Goal: Information Seeking & Learning: Learn about a topic

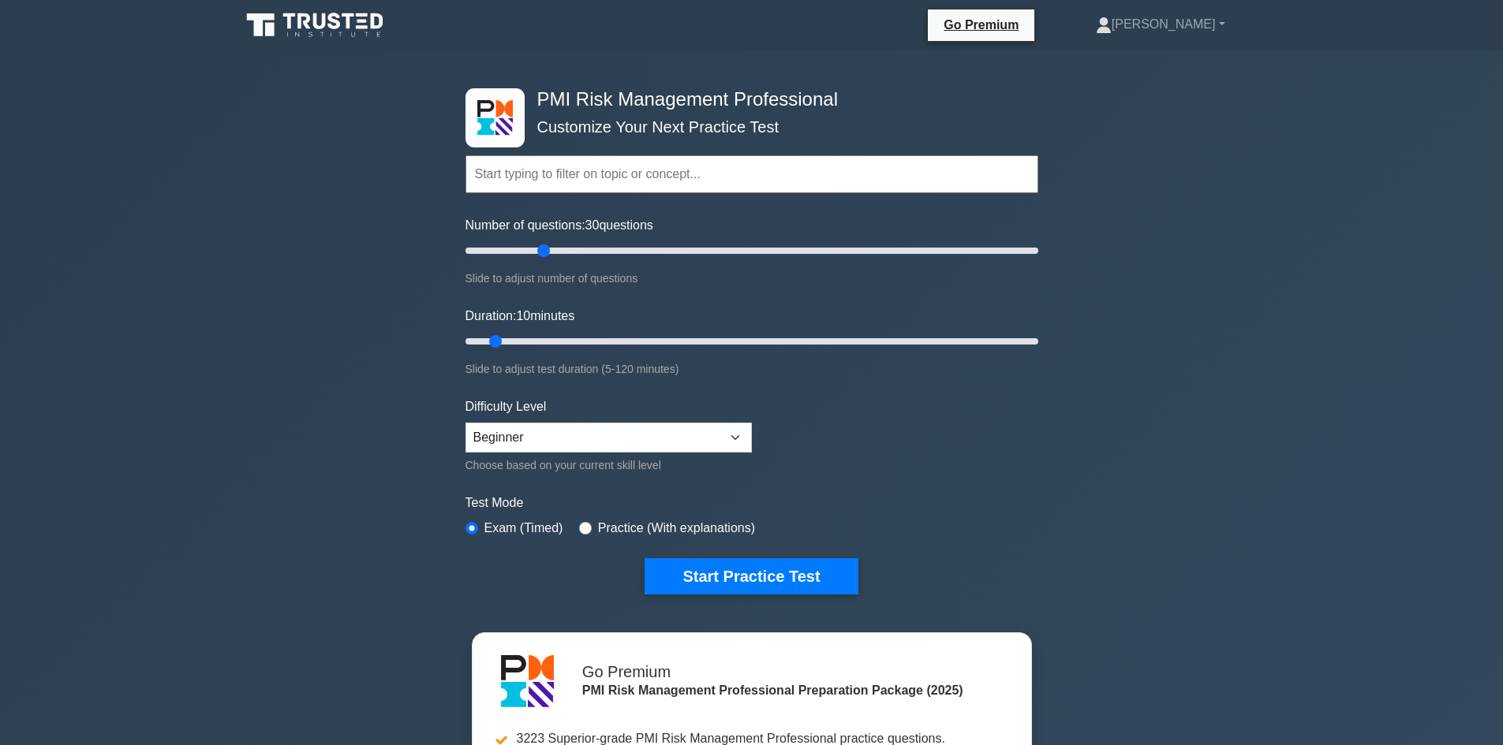
drag, startPoint x: 490, startPoint y: 246, endPoint x: 547, endPoint y: 250, distance: 57.7
click at [547, 250] on input "Number of questions: 30 questions" at bounding box center [751, 250] width 573 height 19
drag, startPoint x: 547, startPoint y: 250, endPoint x: 536, endPoint y: 251, distance: 11.9
type input "25"
click at [536, 251] on input "Number of questions: 25 questions" at bounding box center [751, 250] width 573 height 19
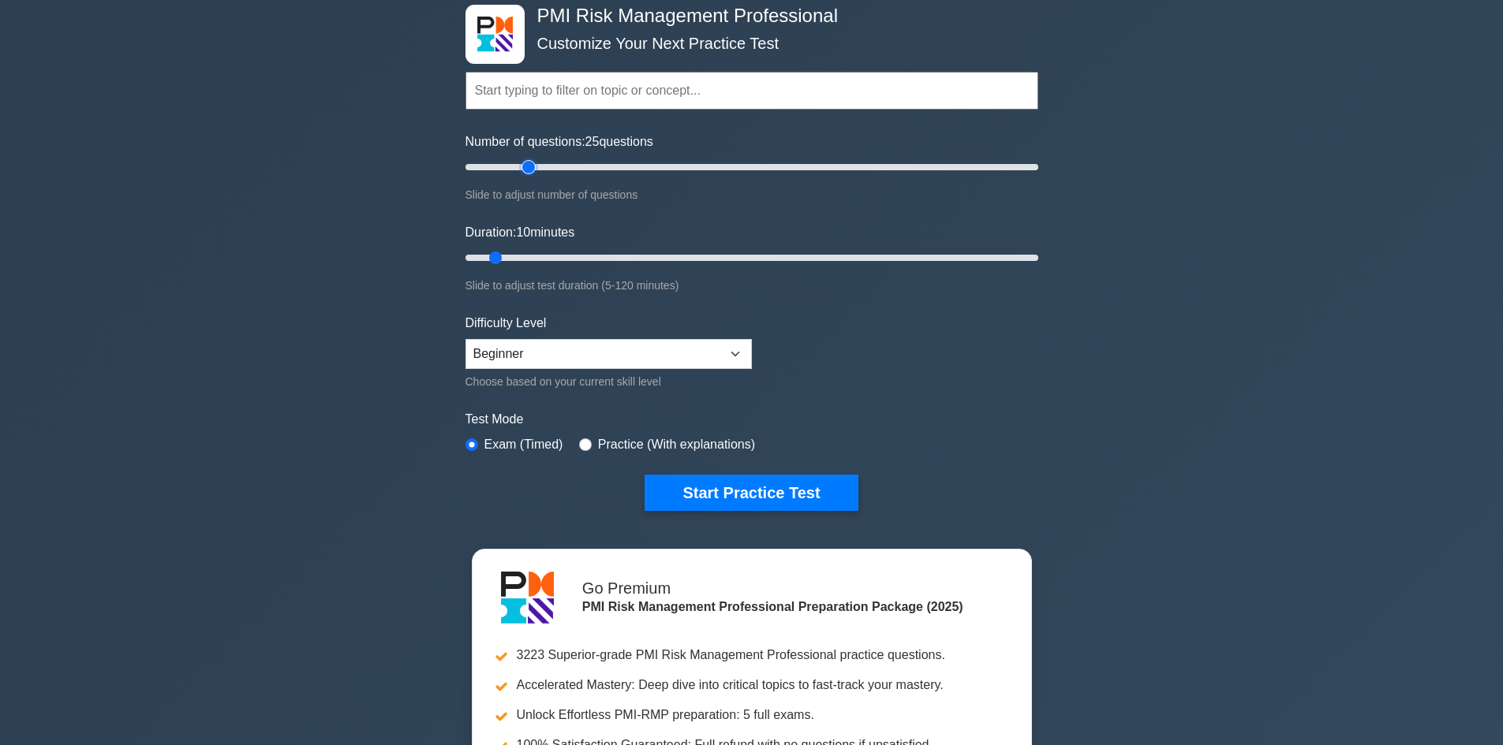
scroll to position [237, 0]
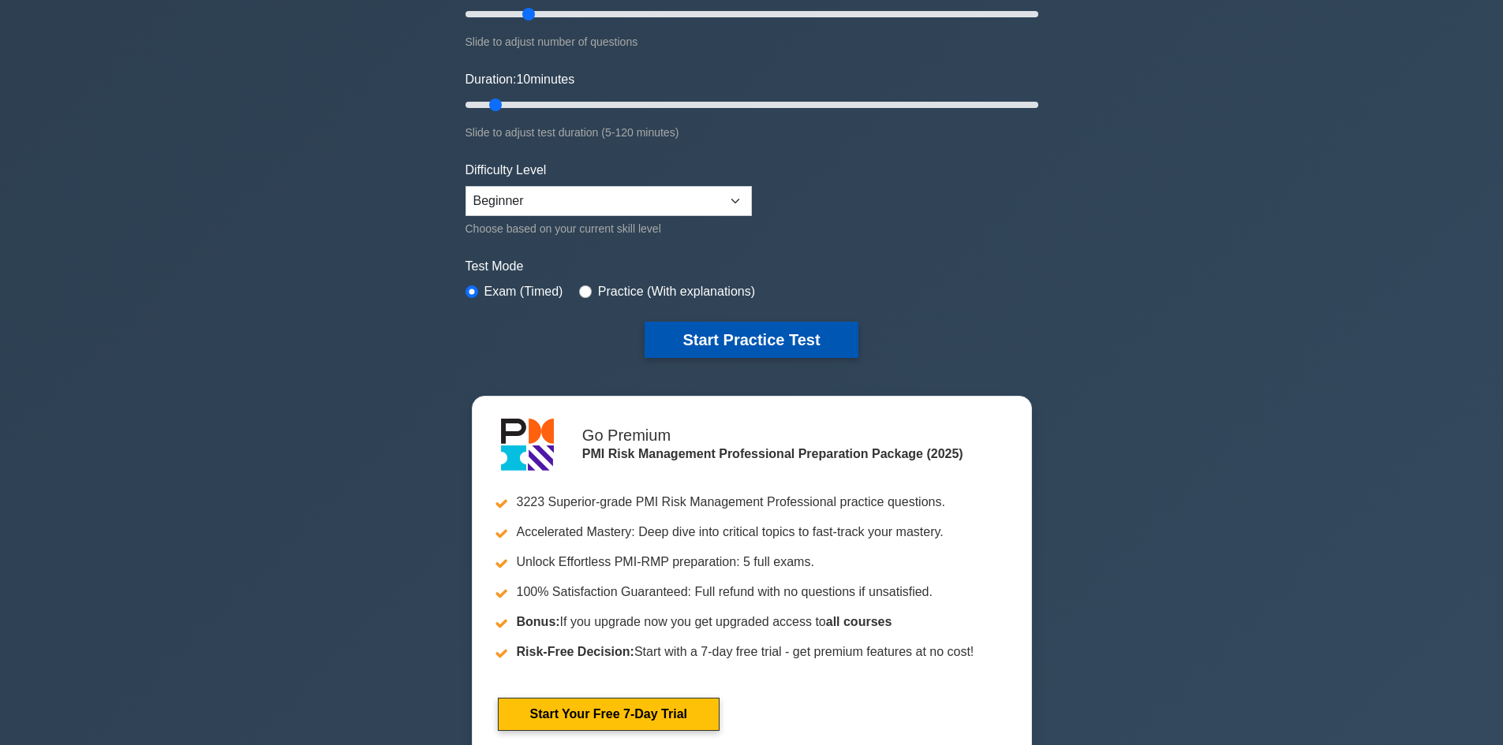
click at [764, 334] on button "Start Practice Test" at bounding box center [750, 340] width 213 height 36
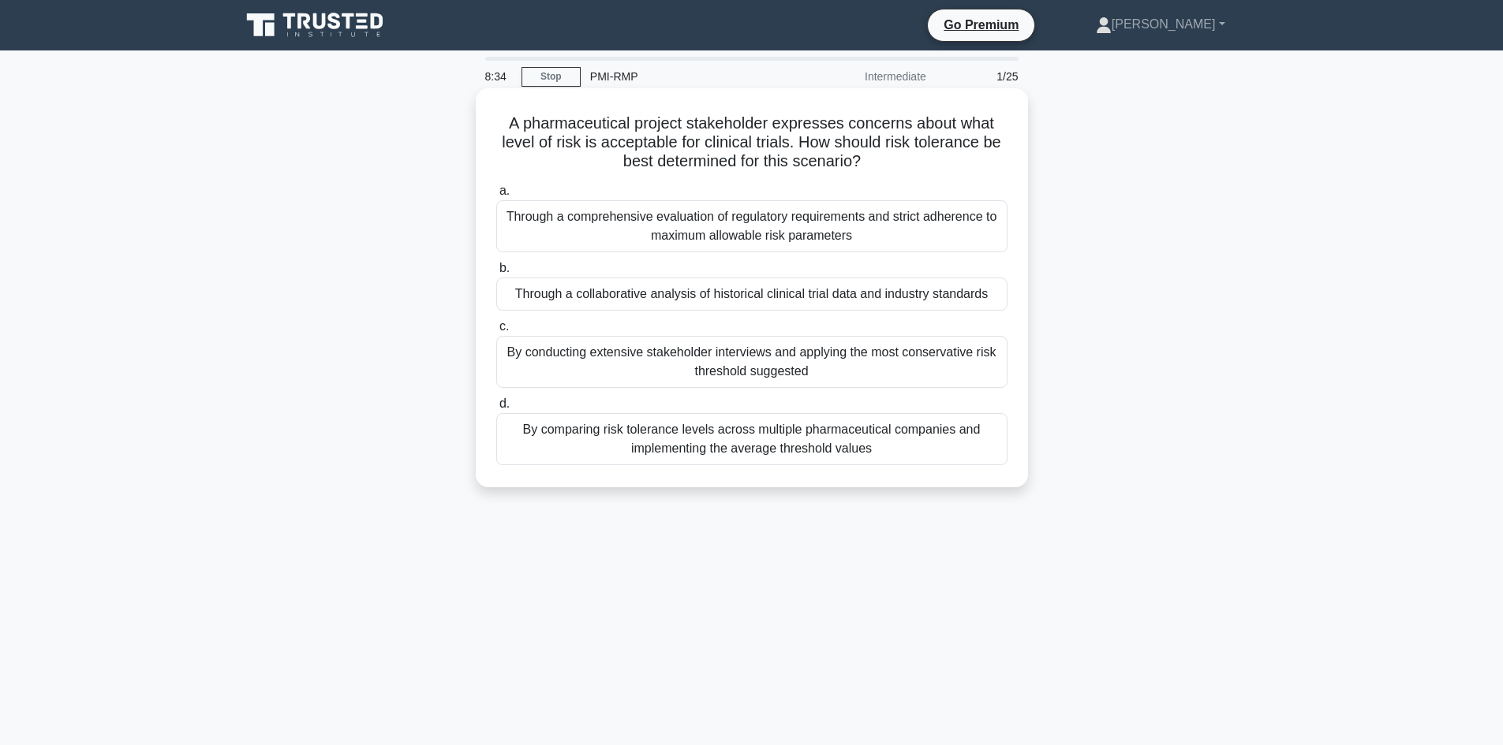
click at [742, 222] on div "Through a comprehensive evaluation of regulatory requirements and strict adhere…" at bounding box center [751, 226] width 511 height 52
click at [496, 196] on input "a. Through a comprehensive evaluation of regulatory requirements and strict adh…" at bounding box center [496, 191] width 0 height 10
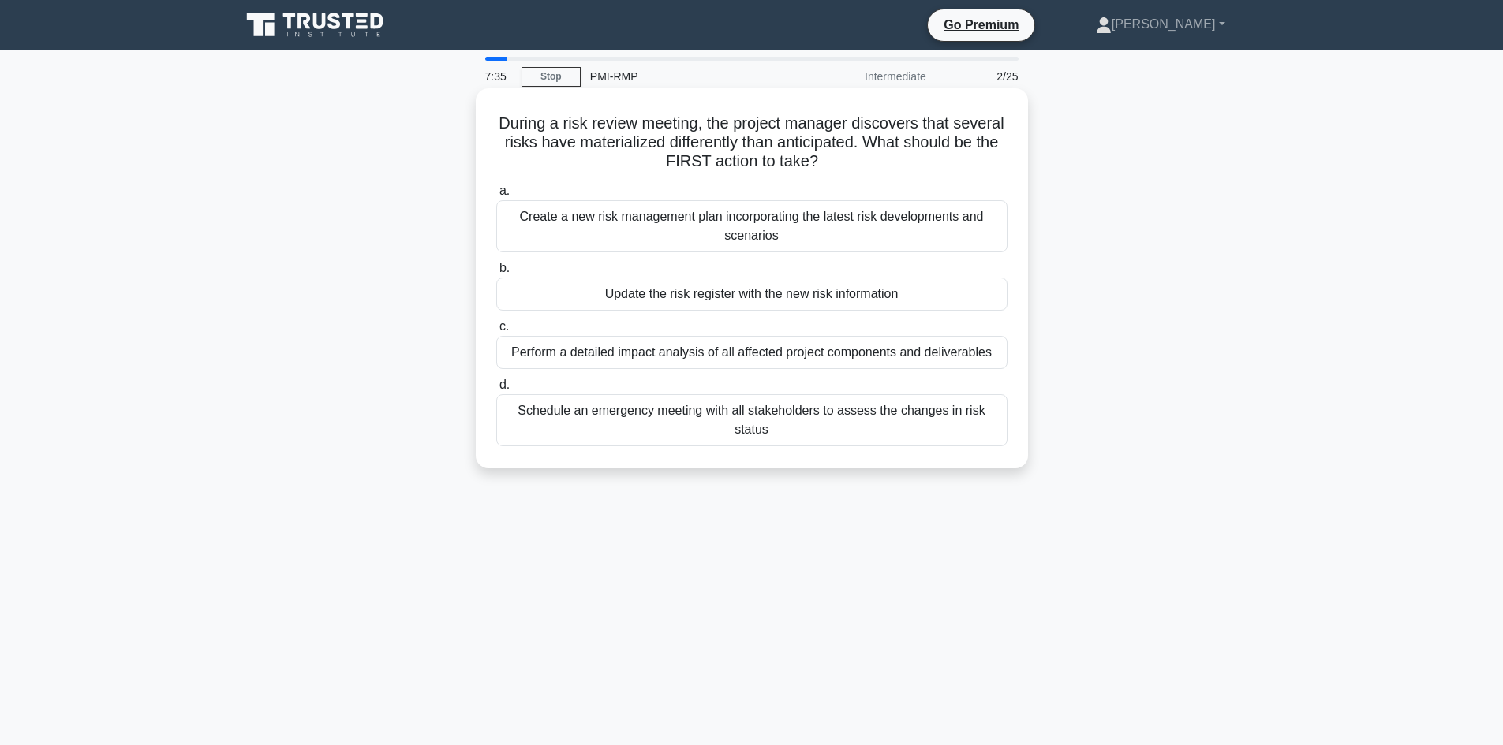
click at [751, 289] on div "Update the risk register with the new risk information" at bounding box center [751, 294] width 511 height 33
click at [496, 274] on input "b. Update the risk register with the new risk information" at bounding box center [496, 268] width 0 height 10
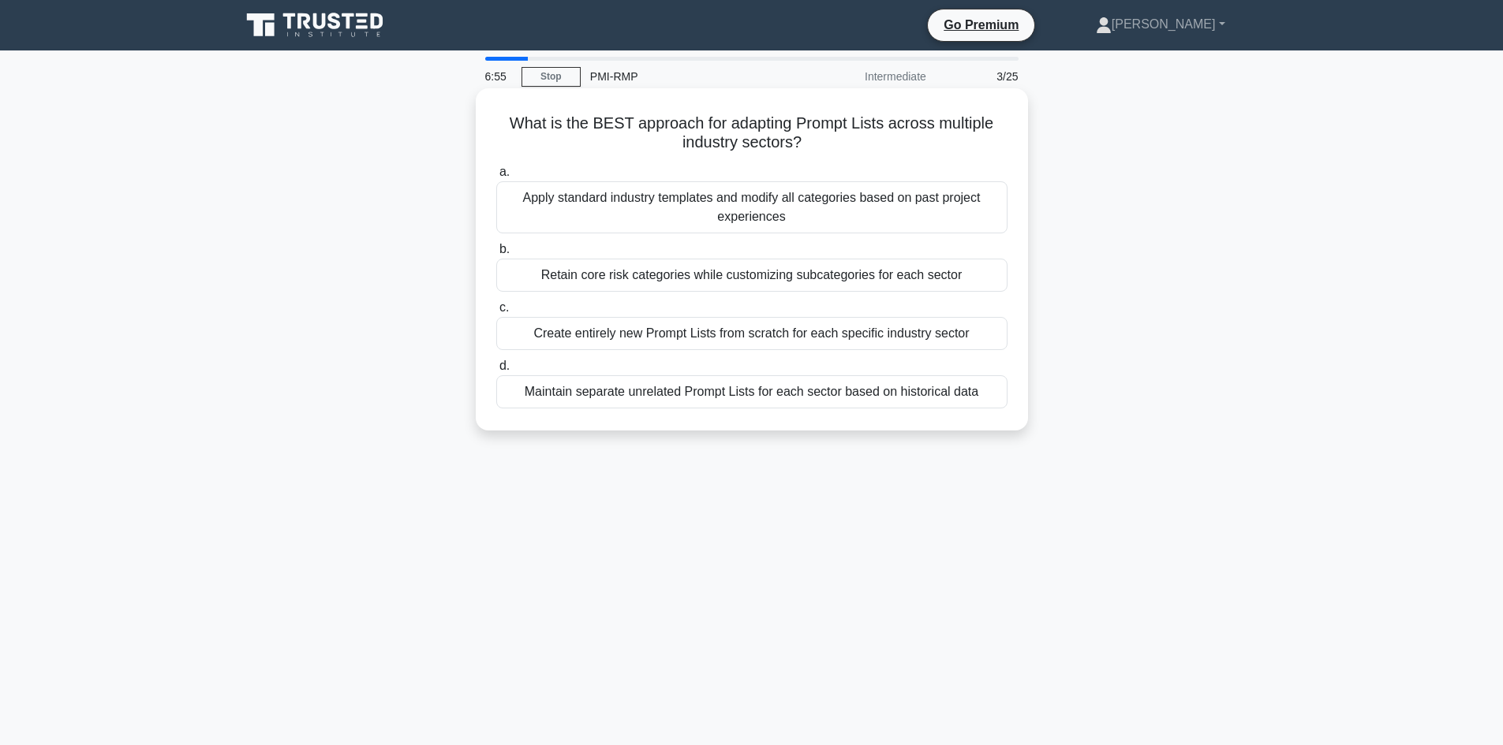
click at [946, 388] on div "Maintain separate unrelated Prompt Lists for each sector based on historical da…" at bounding box center [751, 391] width 511 height 33
click at [496, 372] on input "d. Maintain separate unrelated Prompt Lists for each sector based on historical…" at bounding box center [496, 366] width 0 height 10
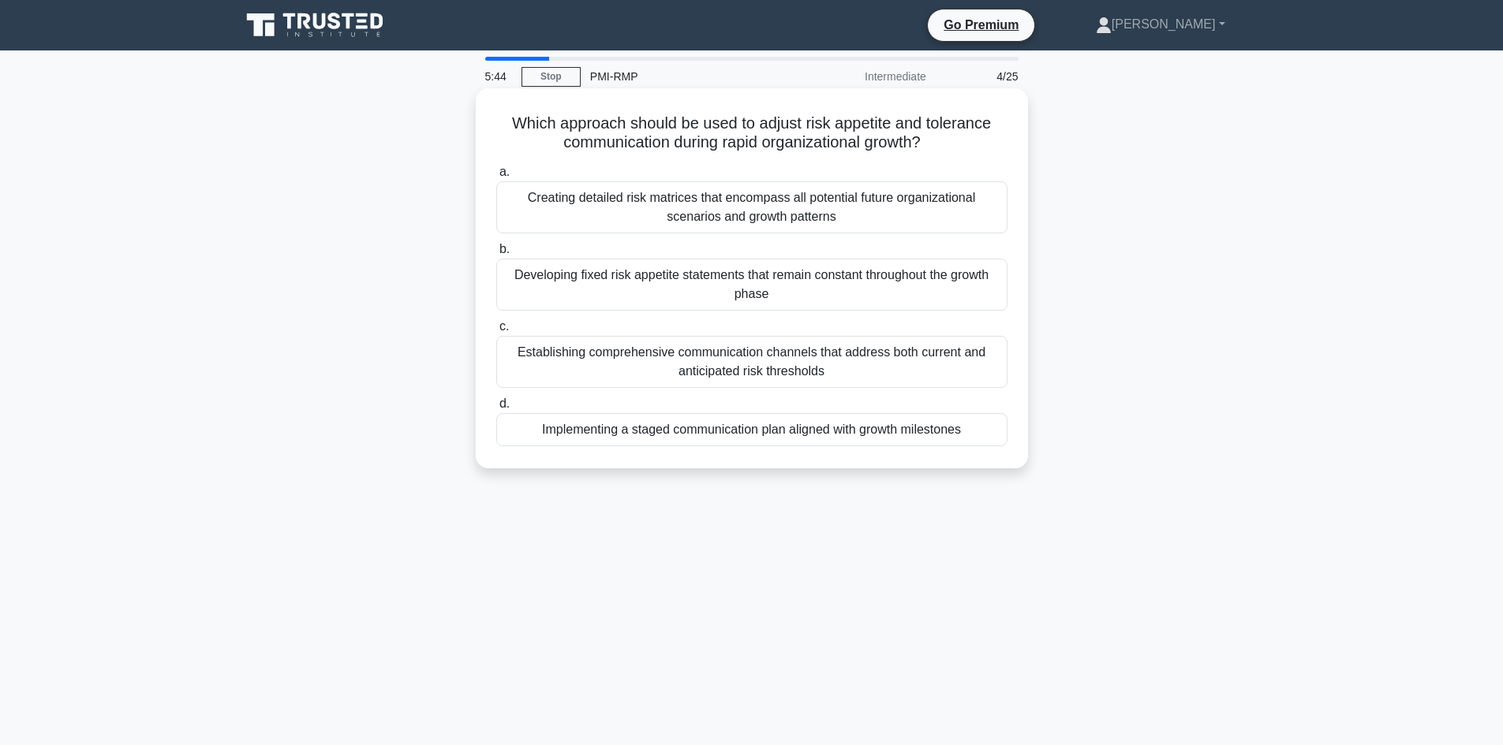
click at [833, 211] on div "Creating detailed risk matrices that encompass all potential future organizatio…" at bounding box center [751, 207] width 511 height 52
click at [496, 177] on input "a. Creating detailed risk matrices that encompass all potential future organiza…" at bounding box center [496, 172] width 0 height 10
click at [813, 204] on div "Create a comprehensive list of all possible scenarios and their potential conse…" at bounding box center [751, 207] width 511 height 52
click at [496, 177] on input "a. Create a comprehensive list of all possible scenarios and their potential co…" at bounding box center [496, 172] width 0 height 10
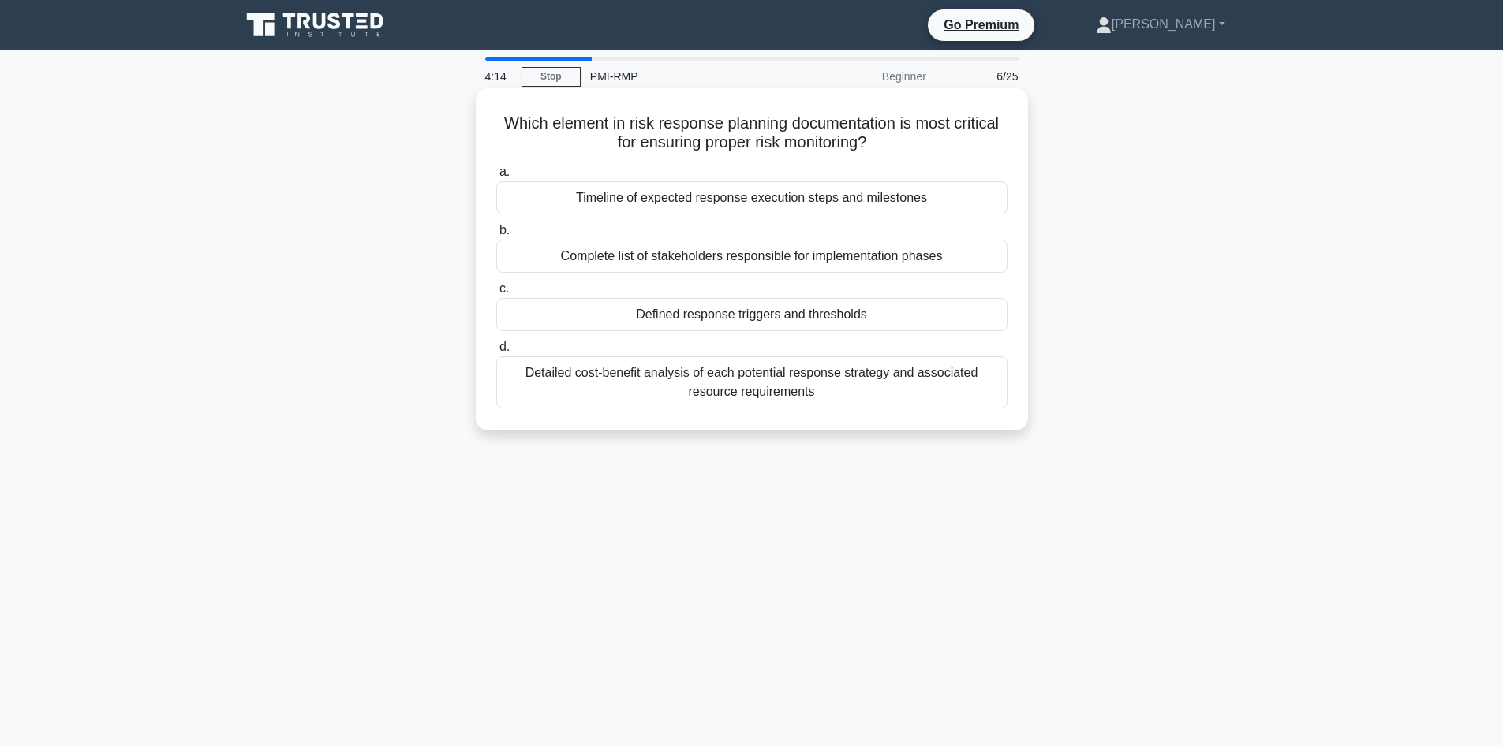
click at [845, 192] on div "Timeline of expected response execution steps and milestones" at bounding box center [751, 197] width 511 height 33
click at [496, 177] on input "a. Timeline of expected response execution steps and milestones" at bounding box center [496, 172] width 0 height 10
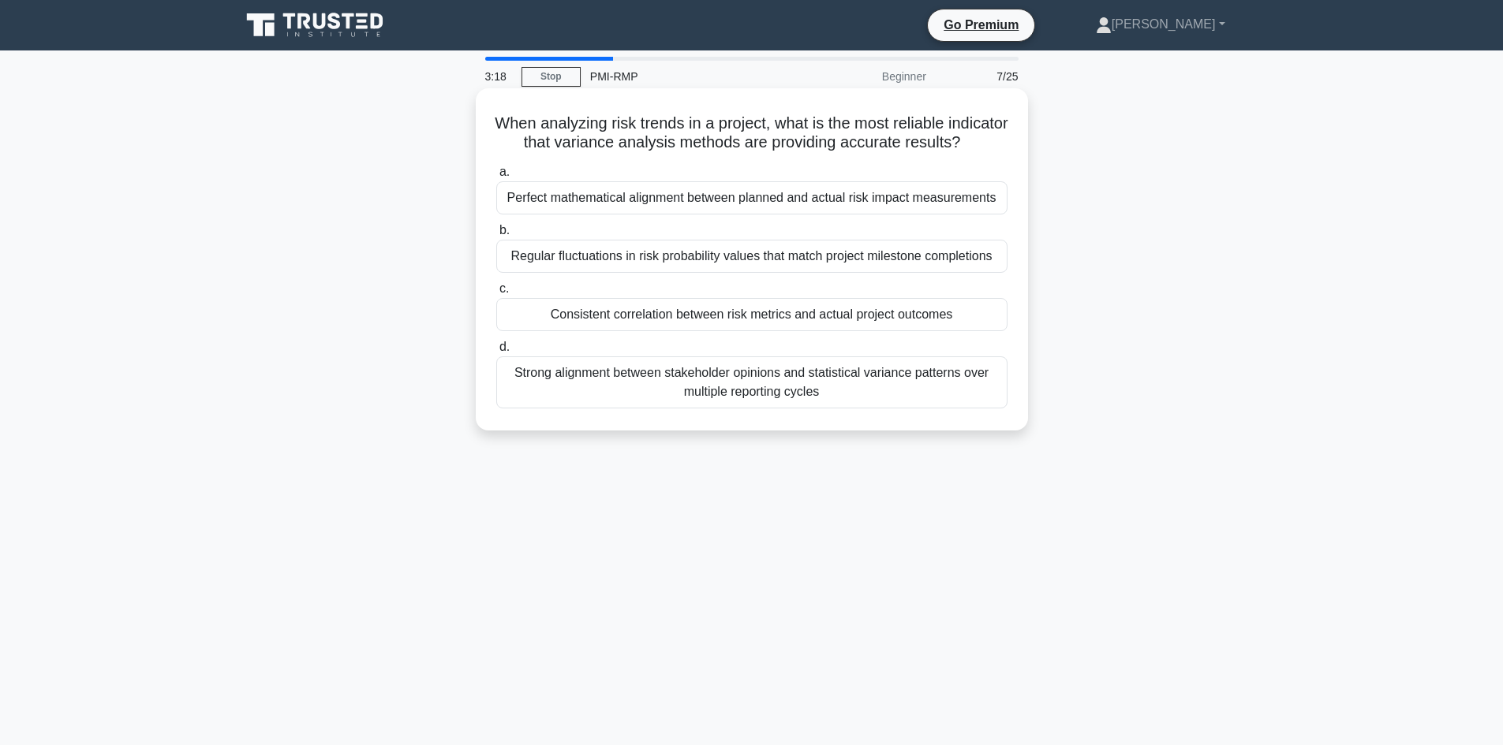
click at [715, 215] on div "Perfect mathematical alignment between planned and actual risk impact measureme…" at bounding box center [751, 197] width 511 height 33
click at [496, 177] on input "a. Perfect mathematical alignment between planned and actual risk impact measur…" at bounding box center [496, 172] width 0 height 10
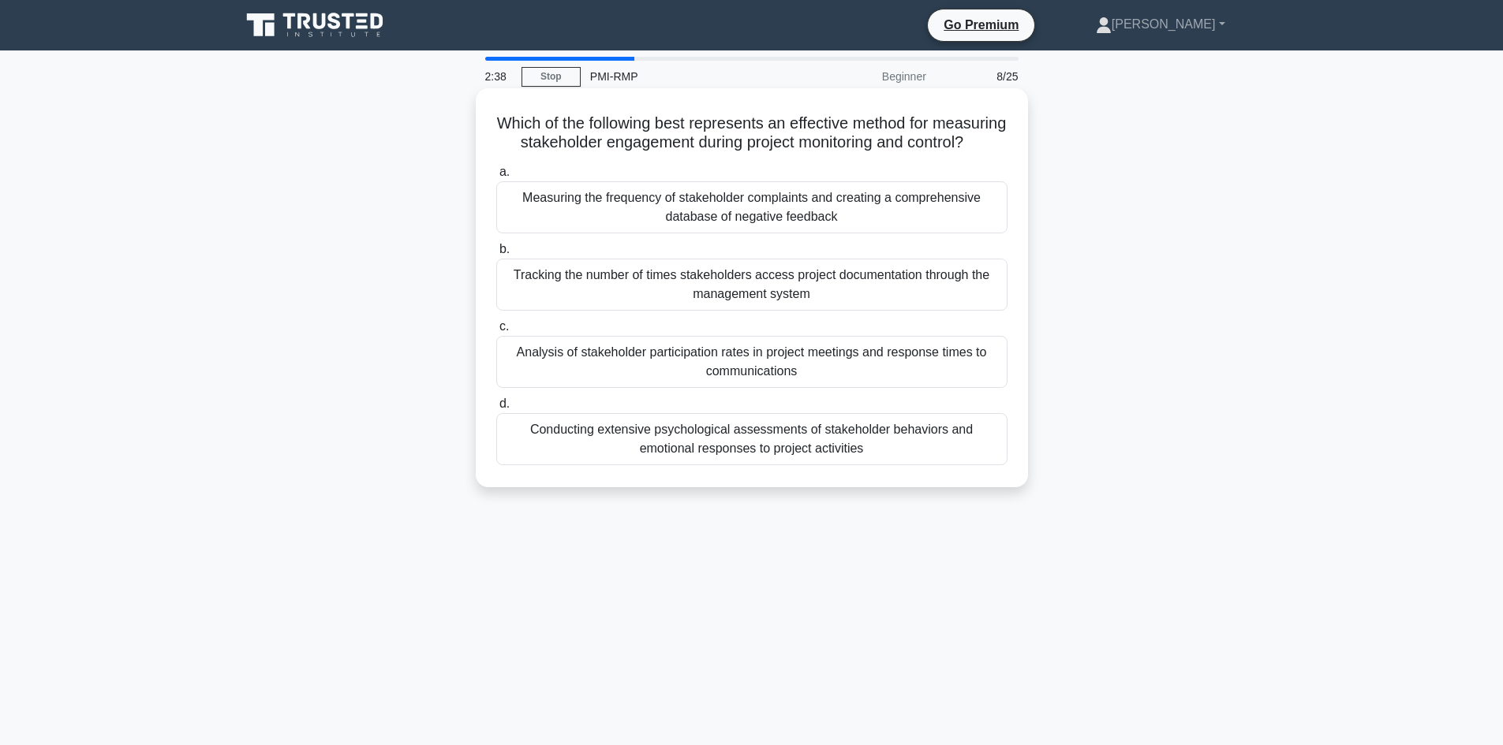
click at [879, 383] on div "Analysis of stakeholder participation rates in project meetings and response ti…" at bounding box center [751, 362] width 511 height 52
click at [496, 332] on input "c. Analysis of stakeholder participation rates in project meetings and response…" at bounding box center [496, 327] width 0 height 10
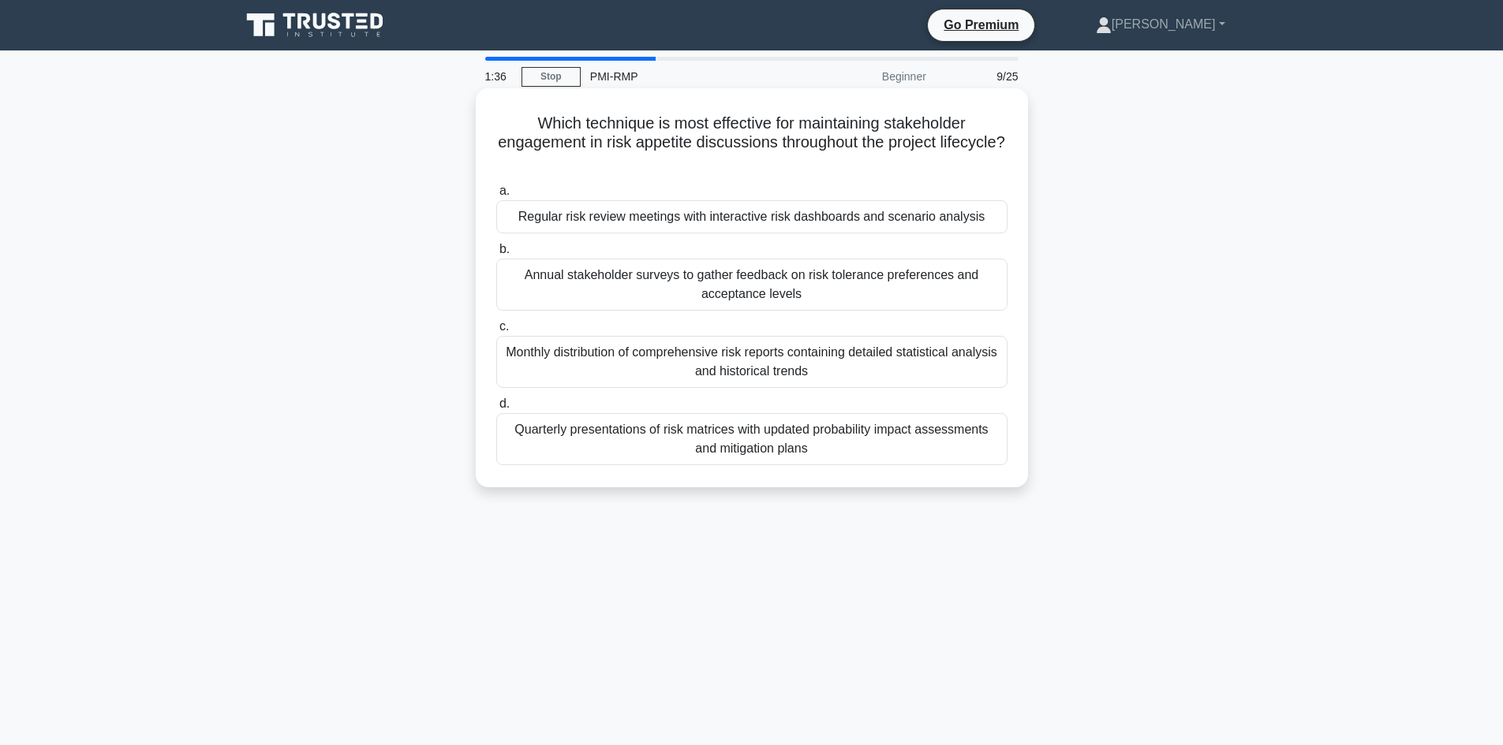
click at [790, 217] on div "Regular risk review meetings with interactive risk dashboards and scenario anal…" at bounding box center [751, 216] width 511 height 33
click at [496, 196] on input "a. Regular risk review meetings with interactive risk dashboards and scenario a…" at bounding box center [496, 191] width 0 height 10
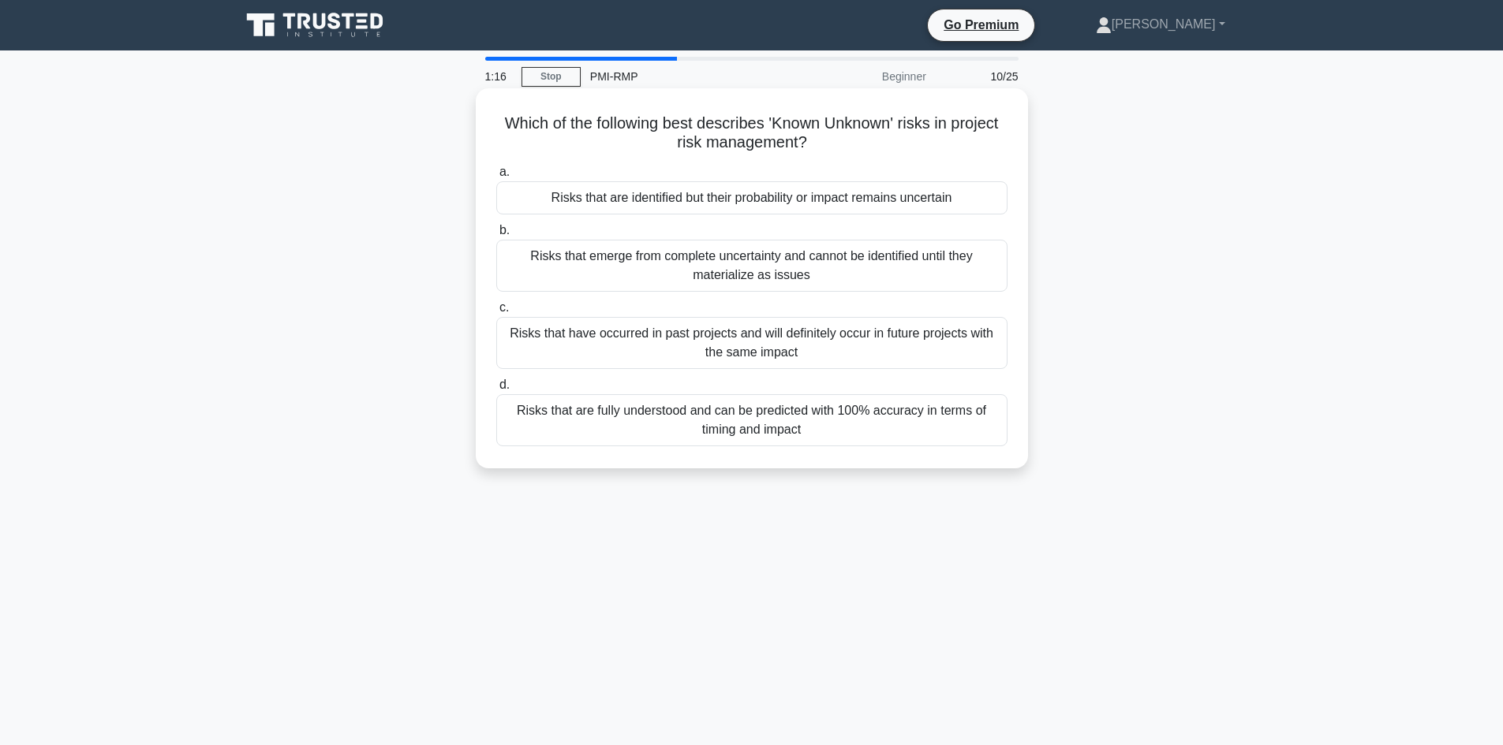
click at [867, 194] on div "Risks that are identified but their probability or impact remains uncertain" at bounding box center [751, 197] width 511 height 33
click at [496, 177] on input "a. Risks that are identified but their probability or impact remains uncertain" at bounding box center [496, 172] width 0 height 10
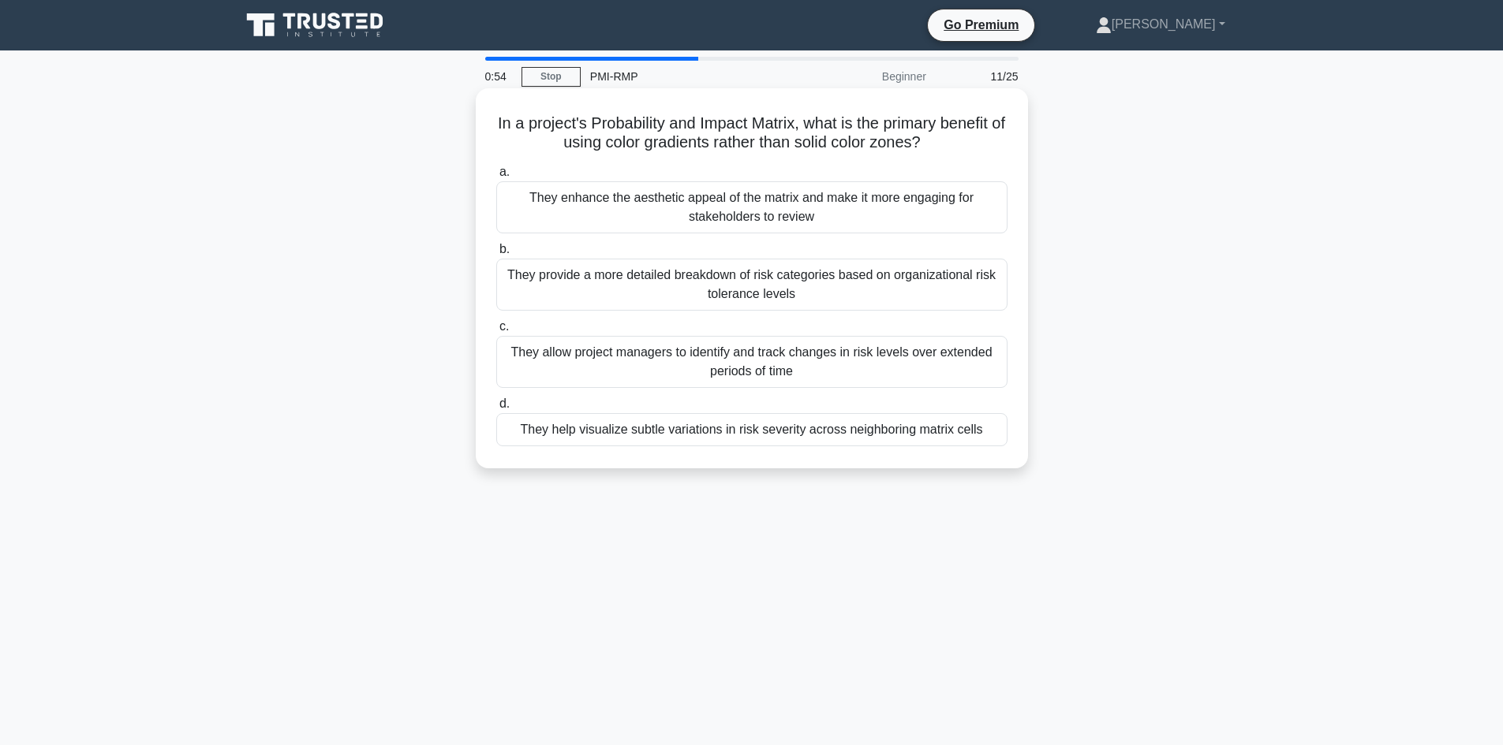
click at [803, 433] on div "They help visualize subtle variations in risk severity across neighboring matri…" at bounding box center [751, 429] width 511 height 33
click at [496, 409] on input "d. They help visualize subtle variations in risk severity across neighboring ma…" at bounding box center [496, 404] width 0 height 10
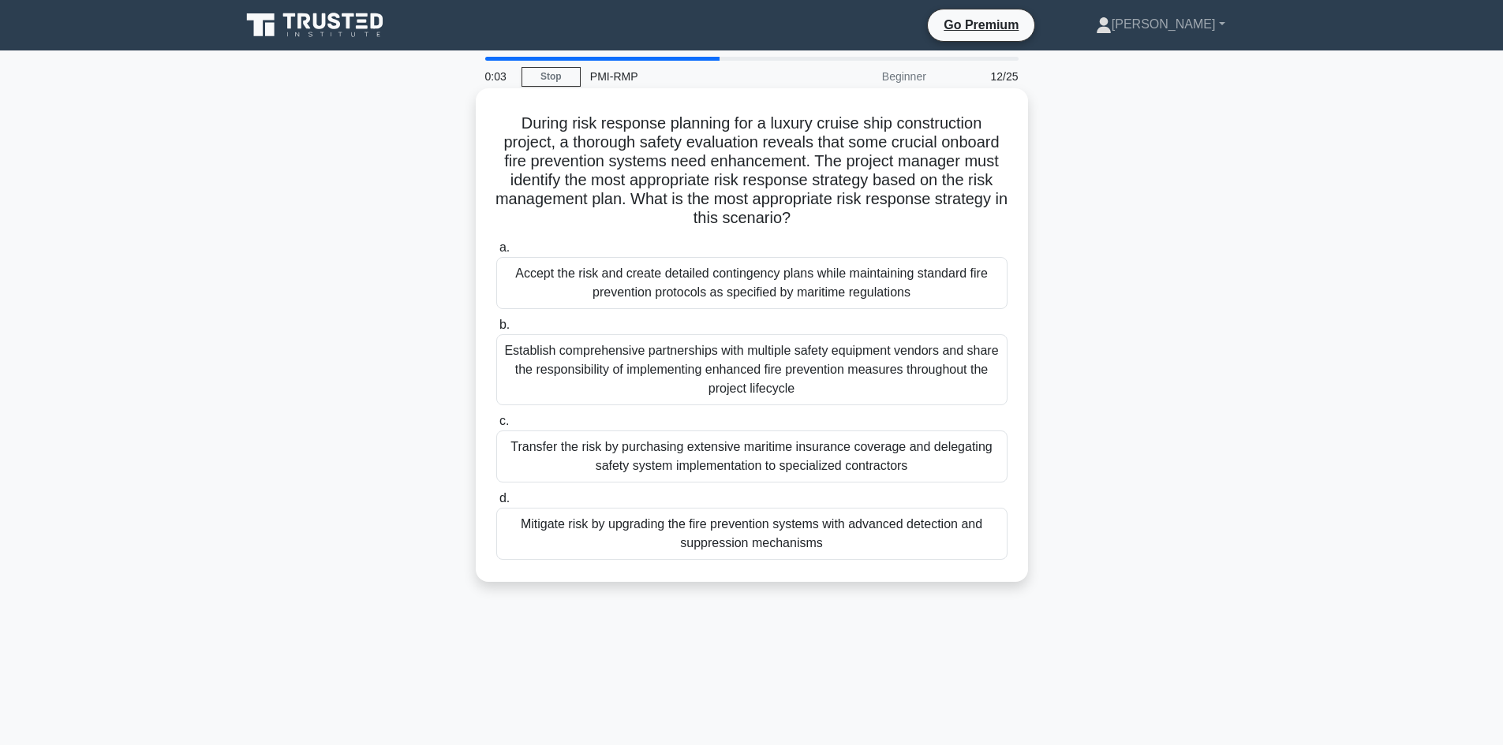
click at [818, 543] on div "Mitigate risk by upgrading the fire prevention systems with advanced detection …" at bounding box center [751, 534] width 511 height 52
click at [496, 504] on input "d. Mitigate risk by upgrading the fire prevention systems with advanced detecti…" at bounding box center [496, 499] width 0 height 10
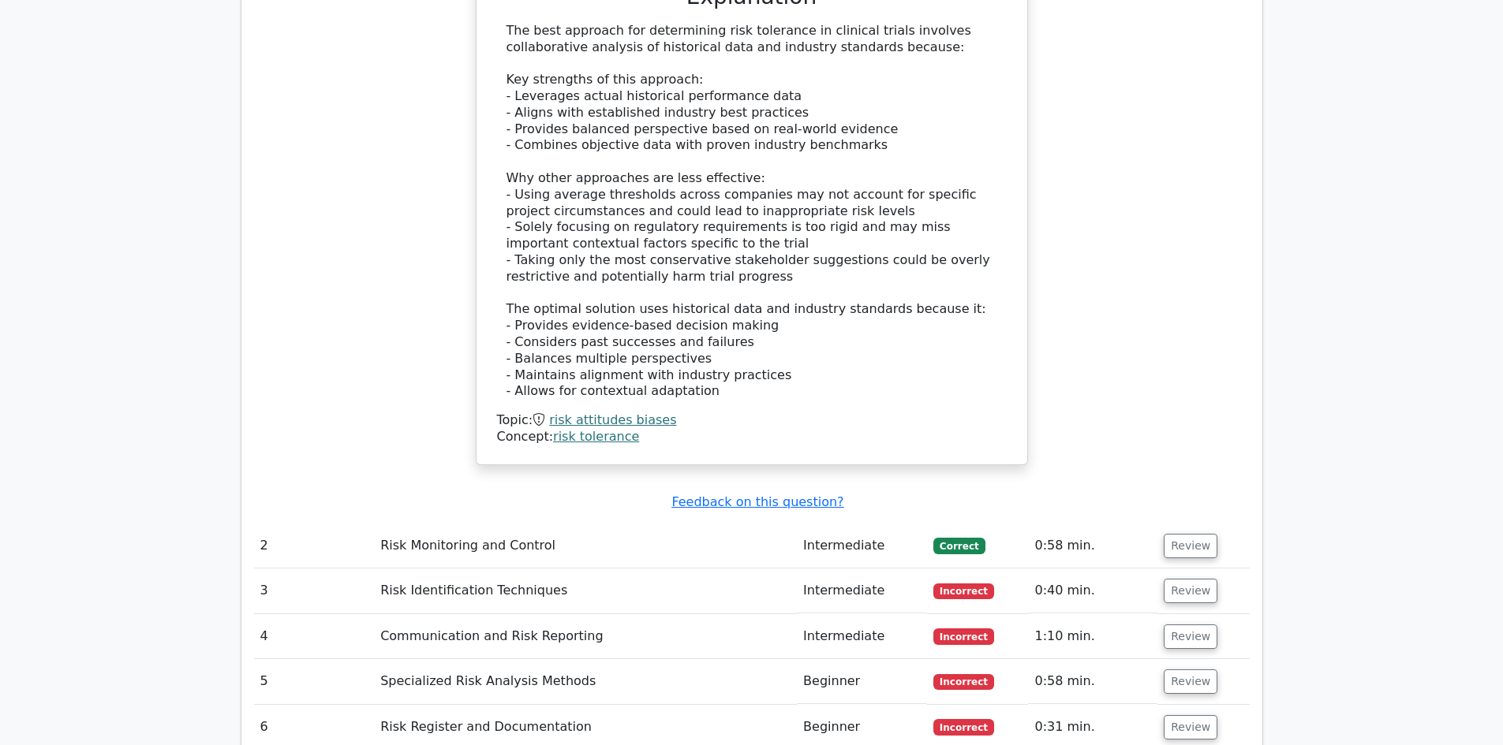
scroll to position [2287, 0]
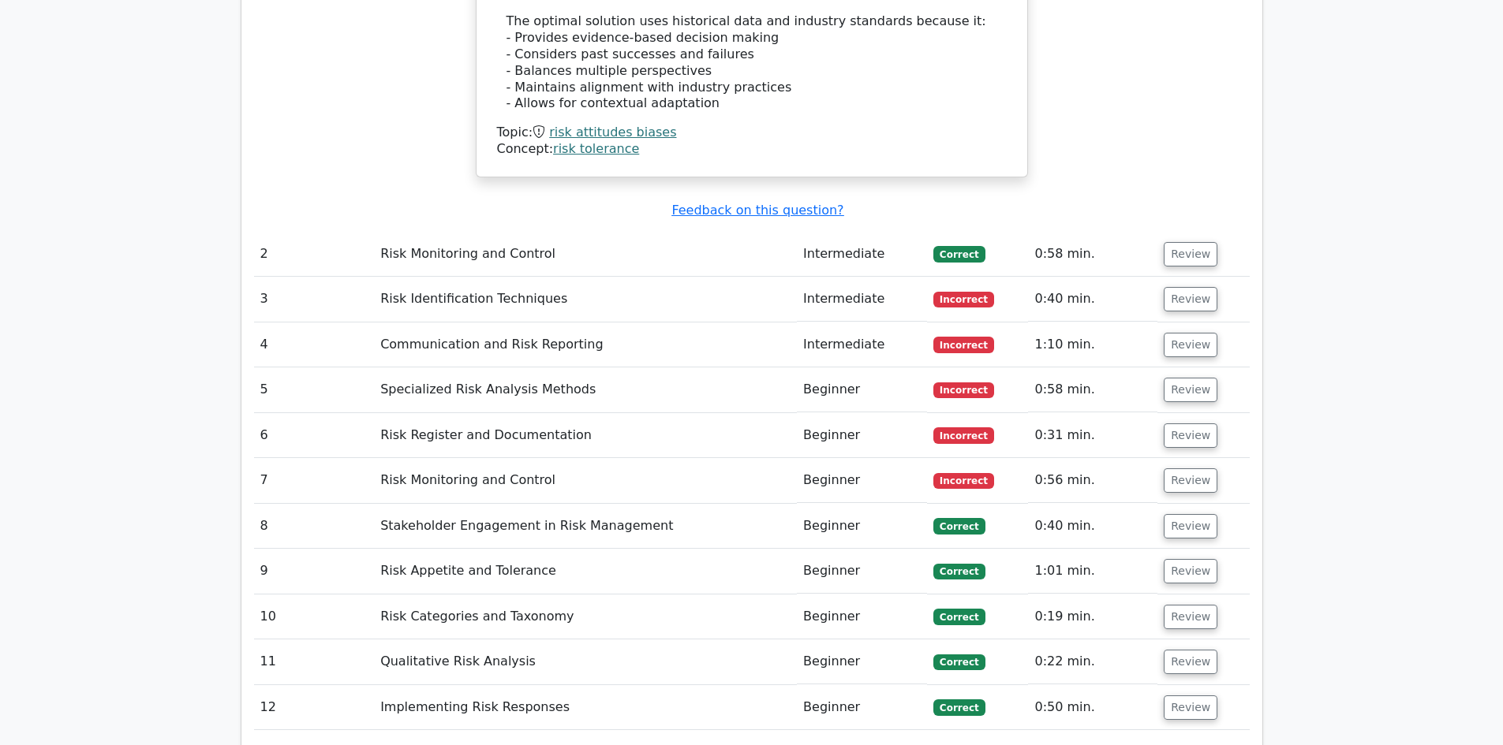
click at [473, 232] on td "Risk Monitoring and Control" at bounding box center [585, 254] width 423 height 45
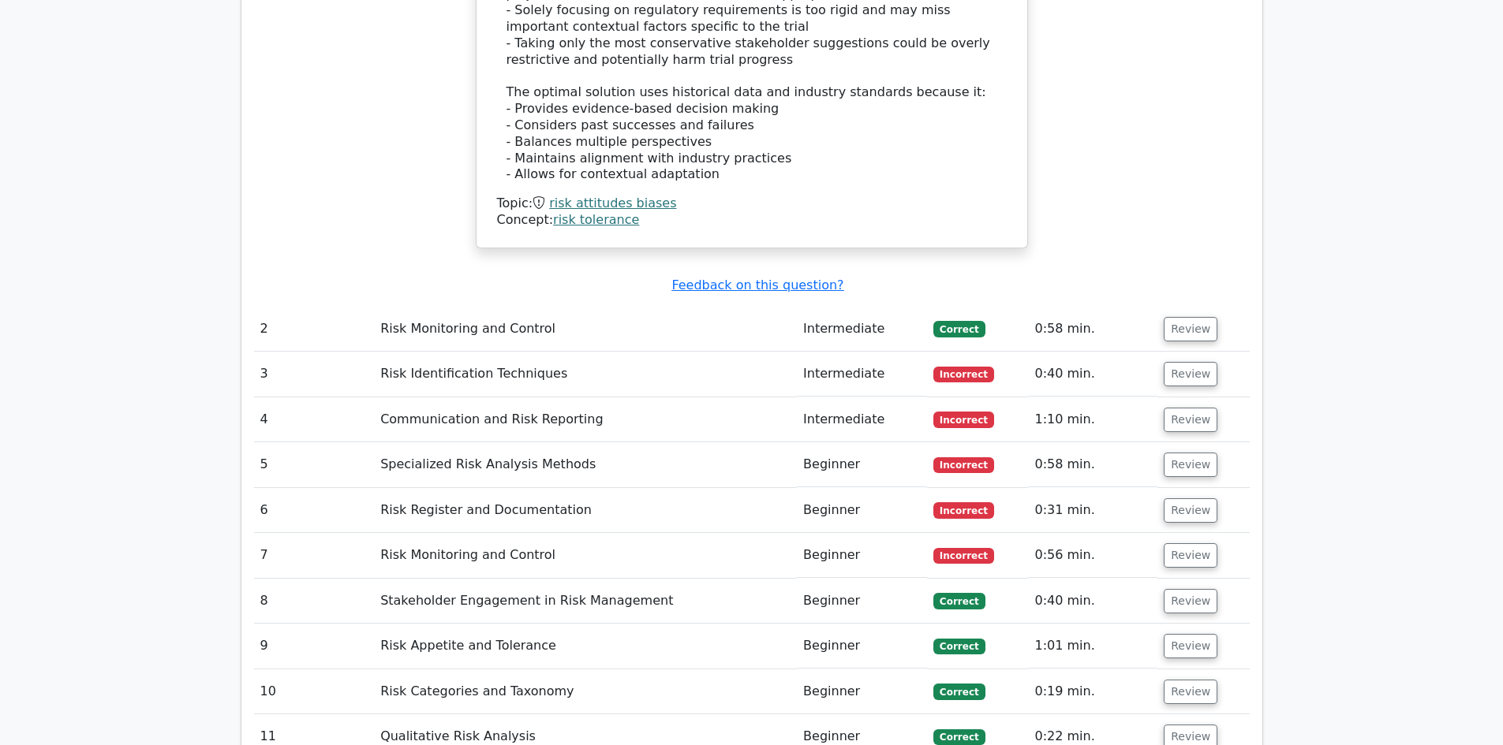
scroll to position [2208, 0]
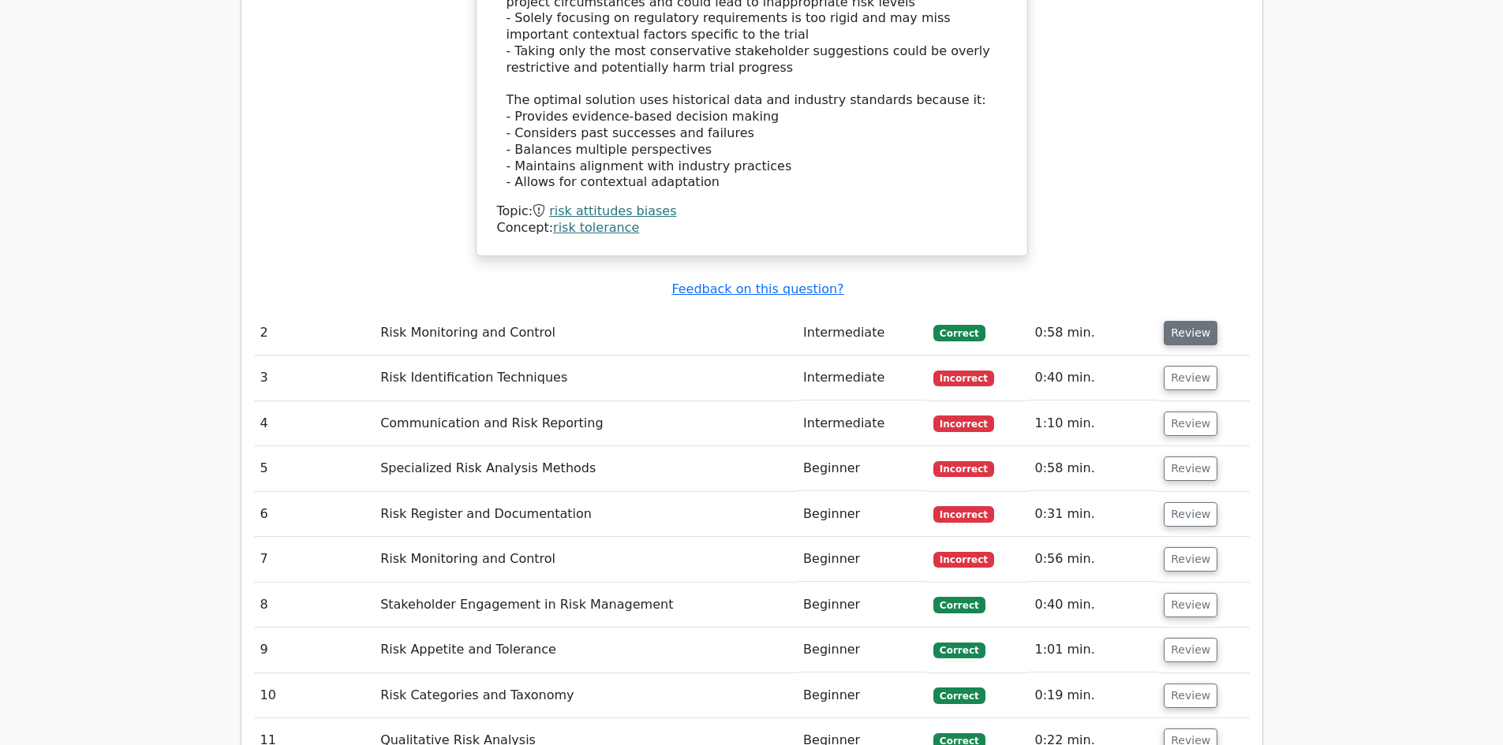
click at [1171, 321] on button "Review" at bounding box center [1190, 333] width 54 height 24
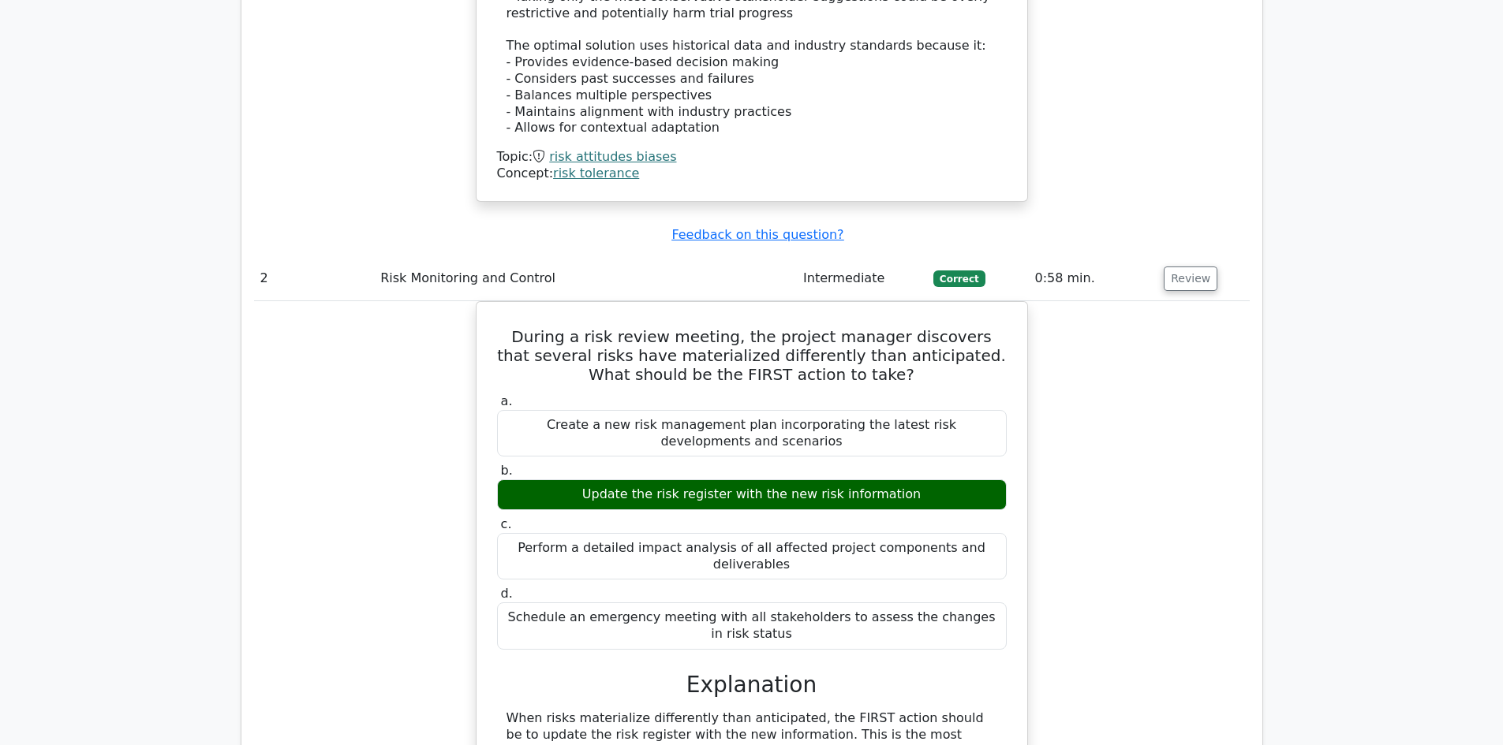
scroll to position [2366, 0]
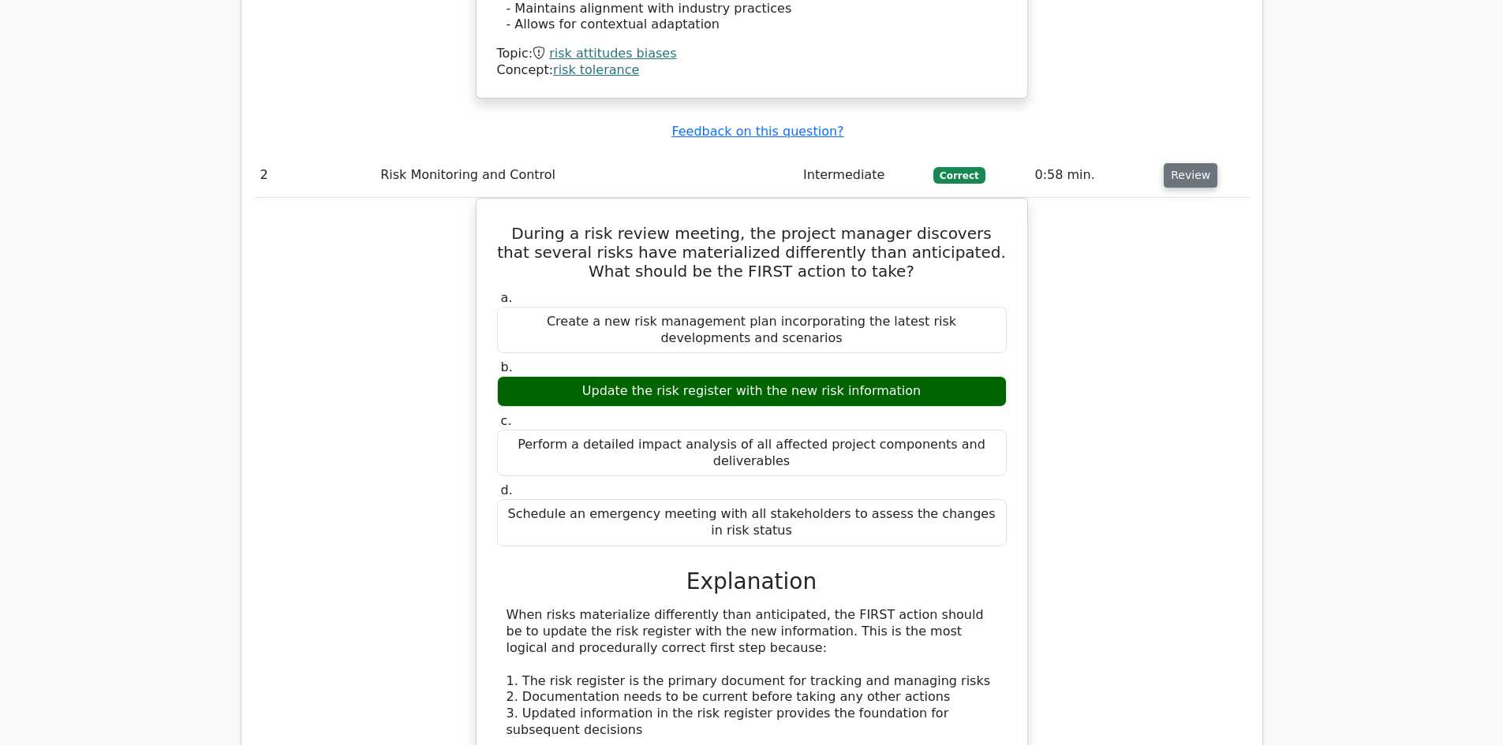
click at [1186, 163] on button "Review" at bounding box center [1190, 175] width 54 height 24
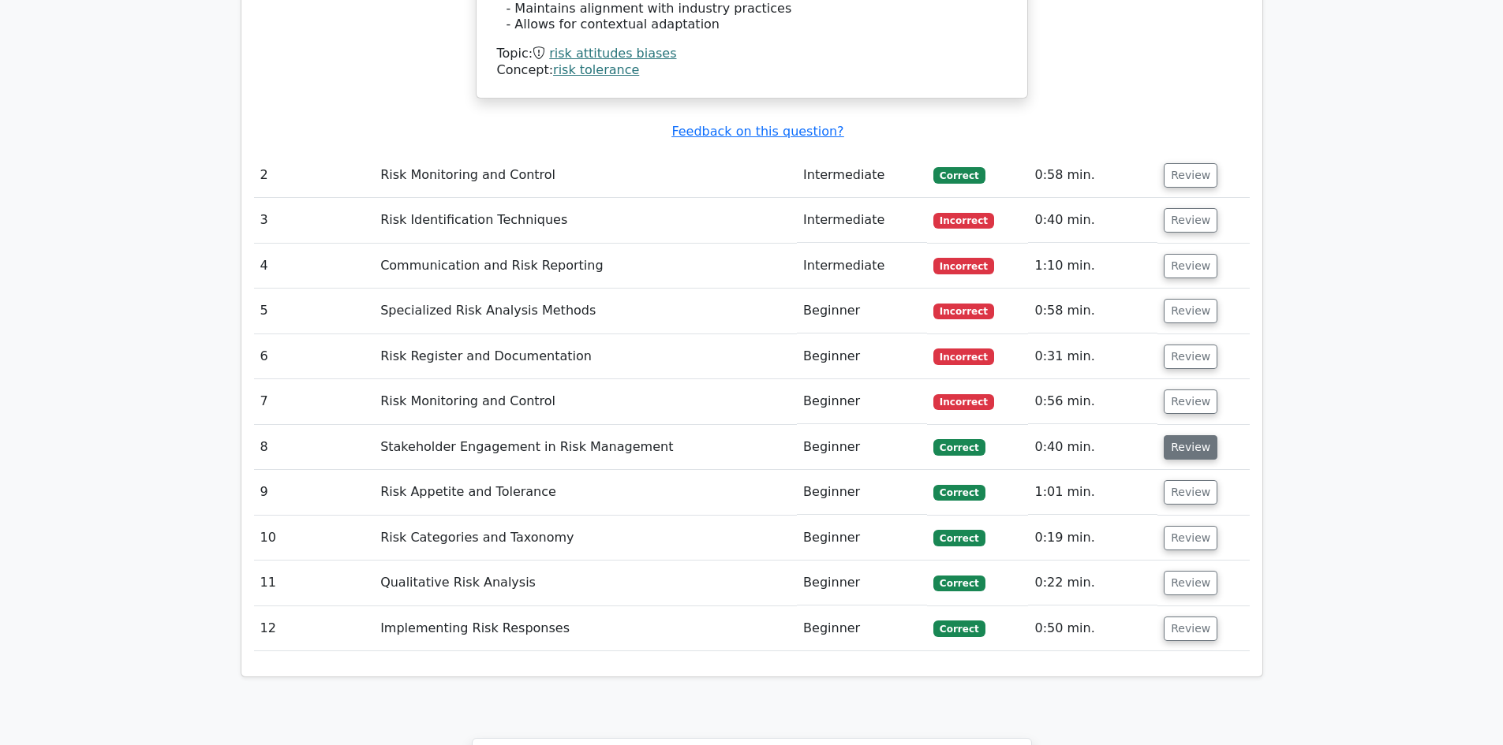
click at [1187, 435] on button "Review" at bounding box center [1190, 447] width 54 height 24
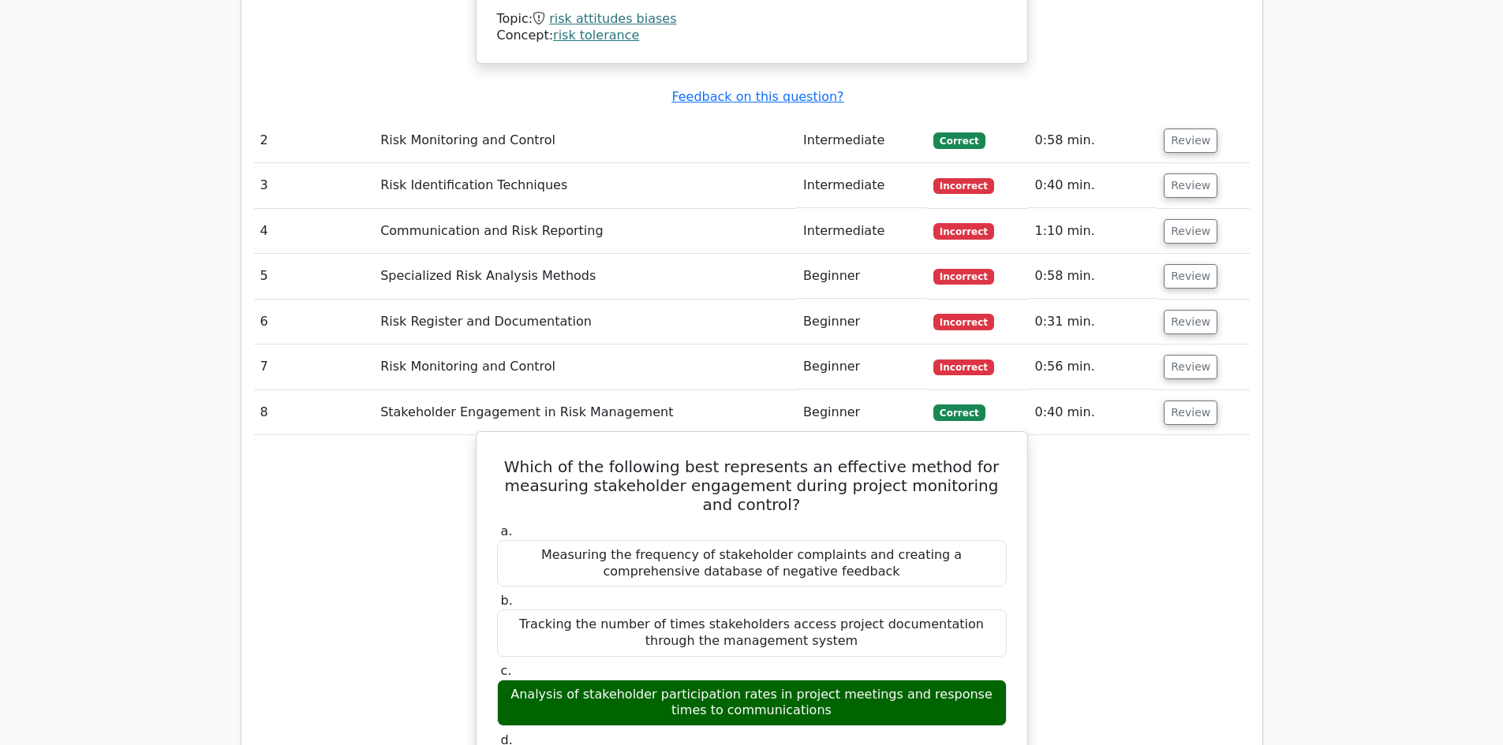
scroll to position [2287, 0]
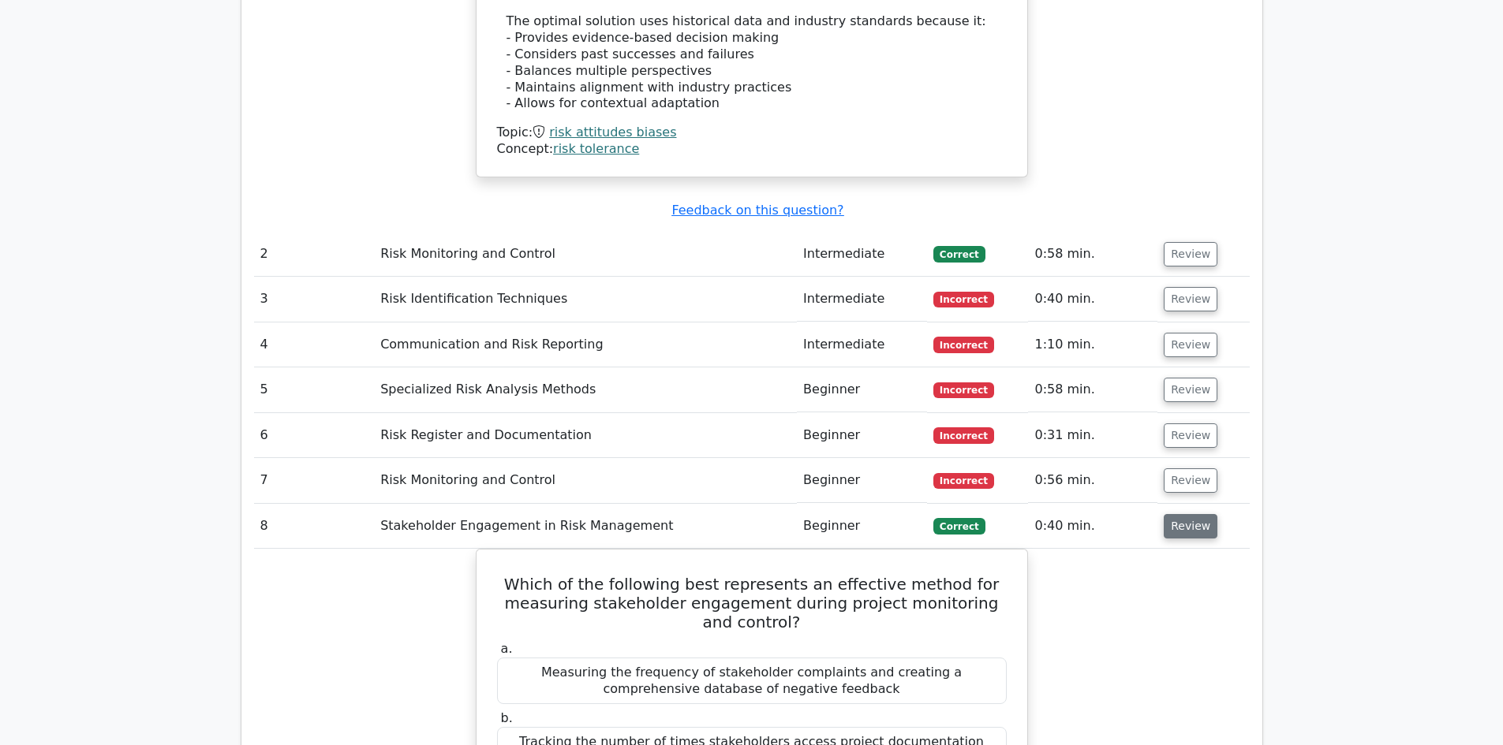
click at [1189, 514] on button "Review" at bounding box center [1190, 526] width 54 height 24
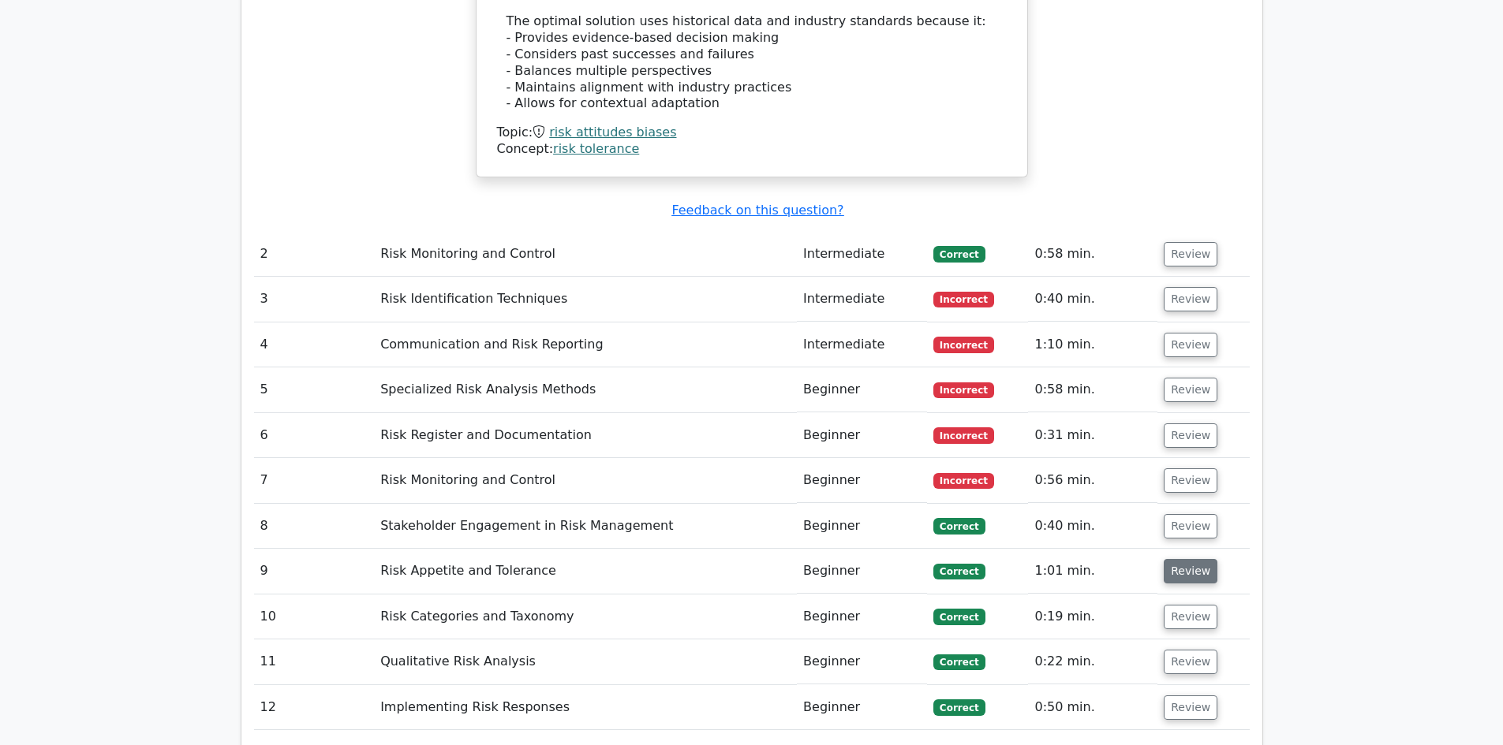
click at [1191, 559] on button "Review" at bounding box center [1190, 571] width 54 height 24
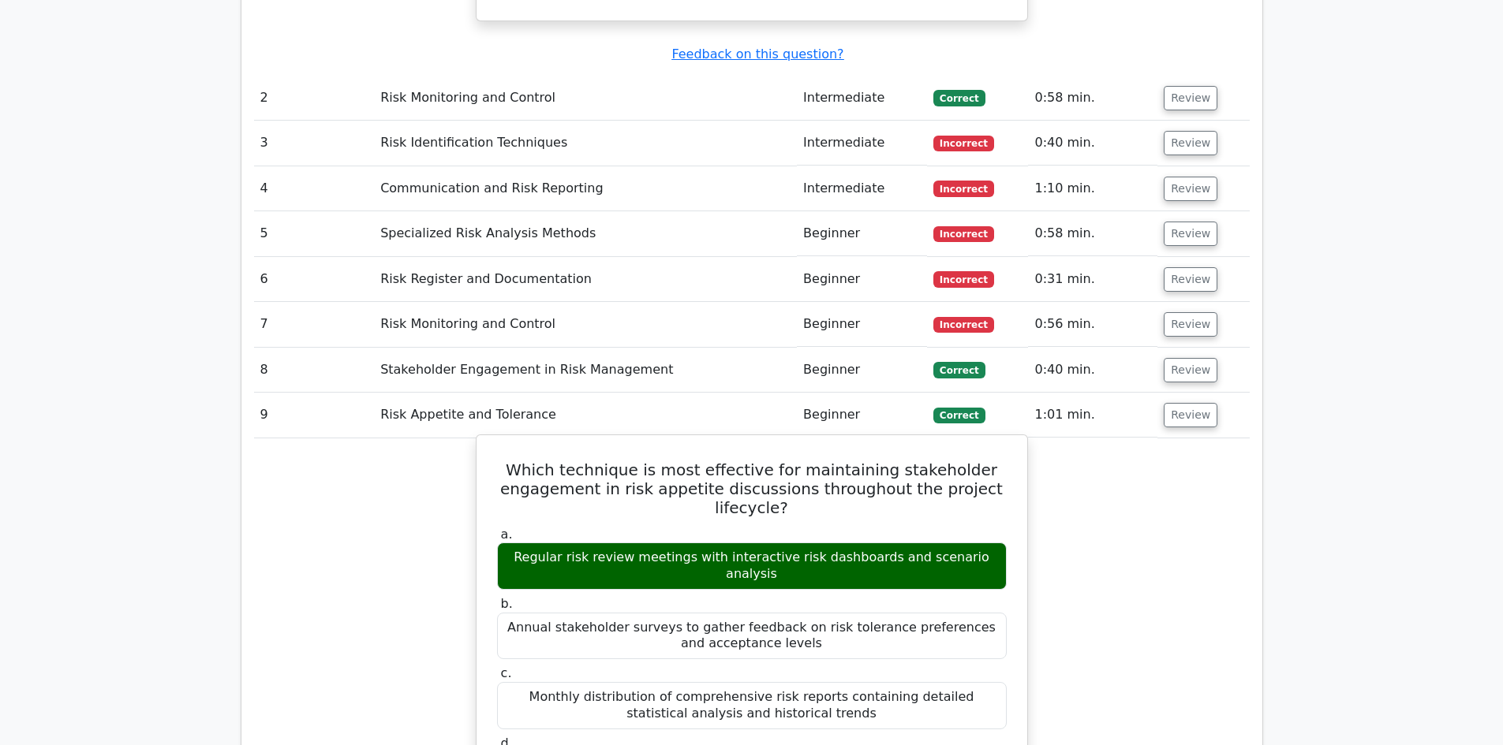
scroll to position [2445, 0]
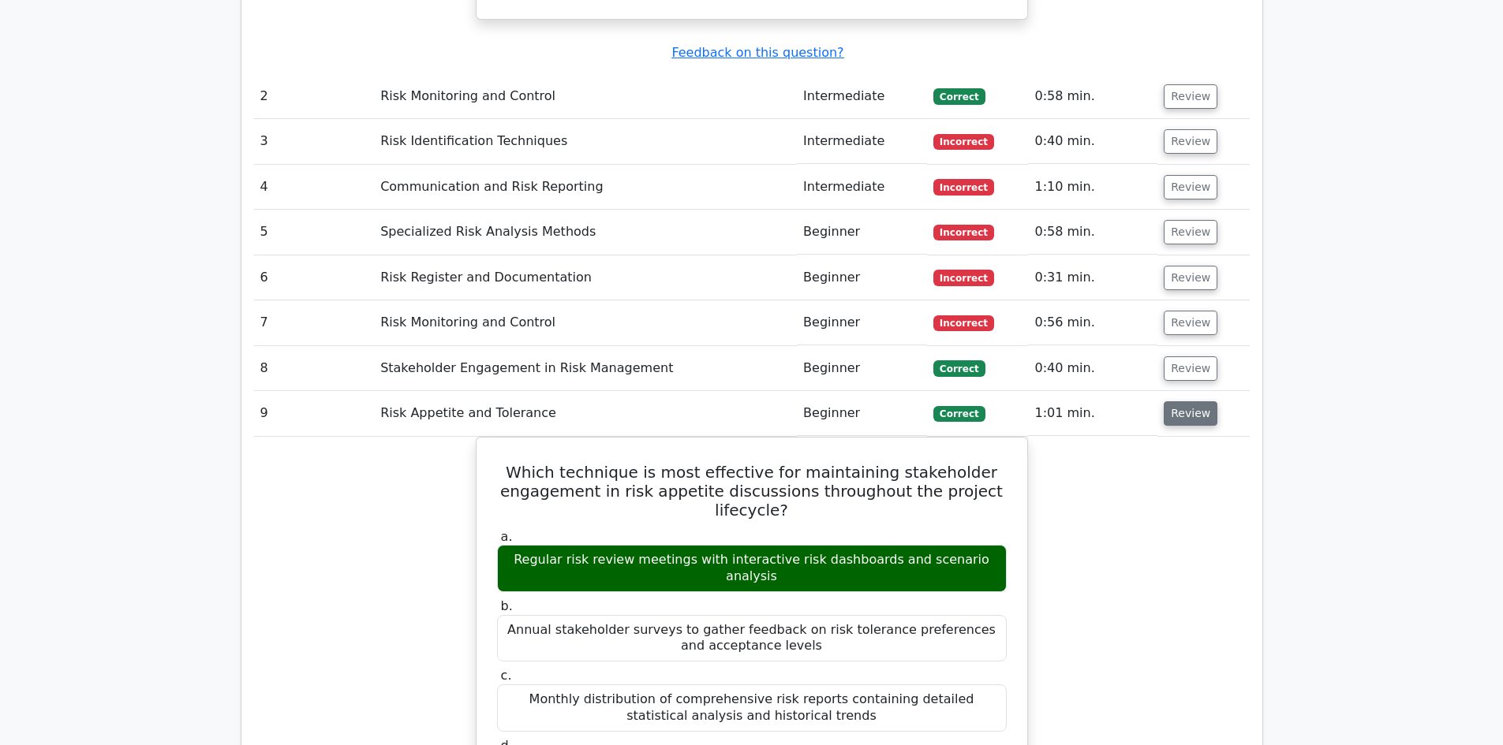
click at [1177, 401] on button "Review" at bounding box center [1190, 413] width 54 height 24
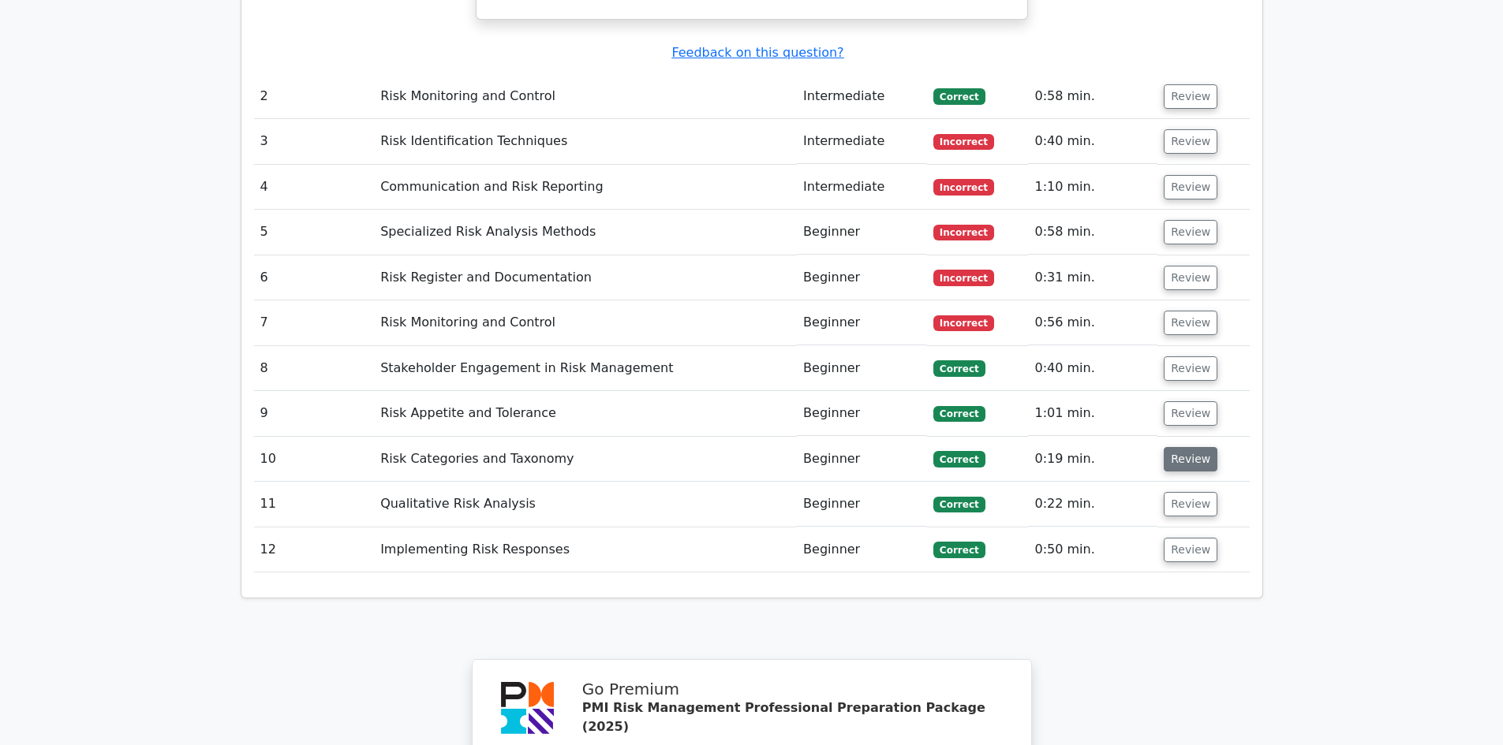
click at [1179, 447] on button "Review" at bounding box center [1190, 459] width 54 height 24
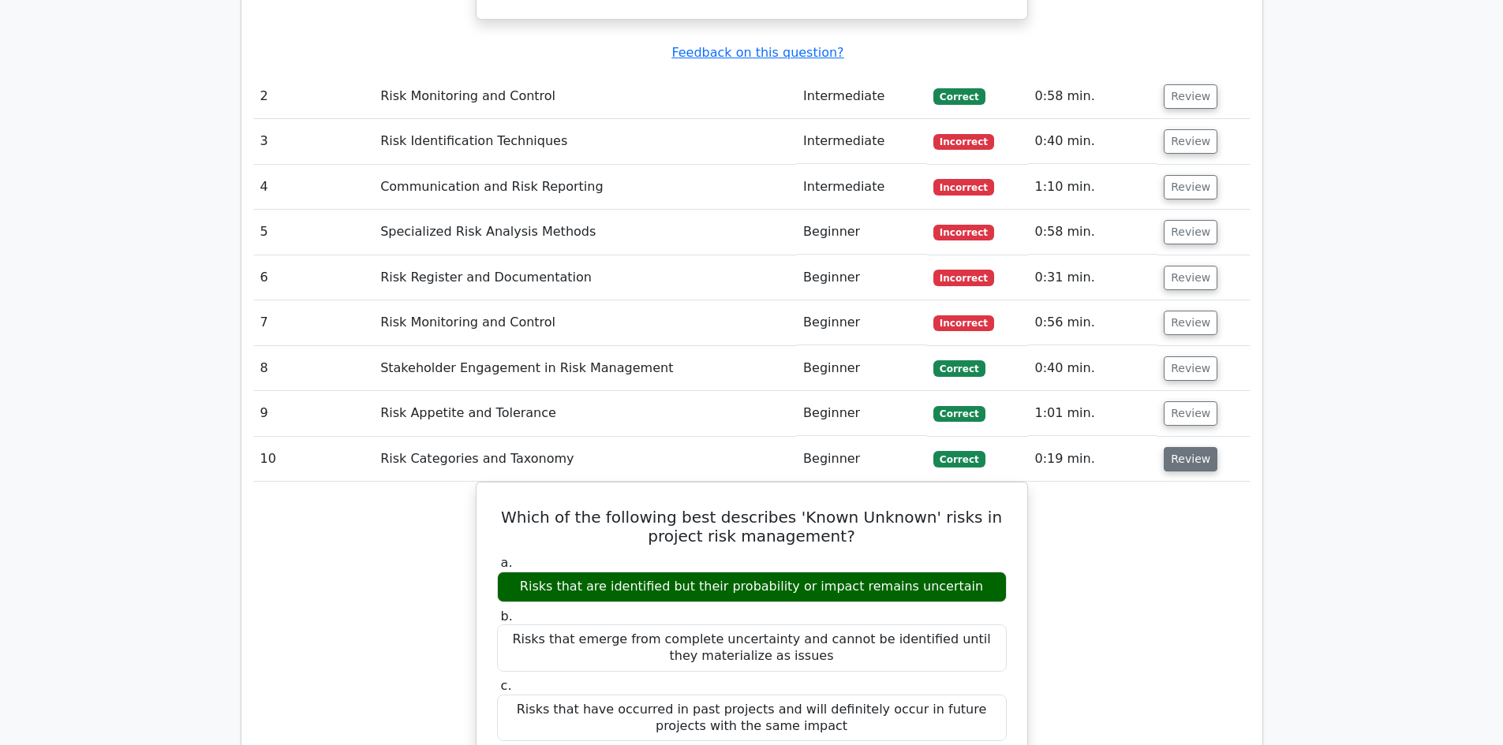
click at [1186, 447] on button "Review" at bounding box center [1190, 459] width 54 height 24
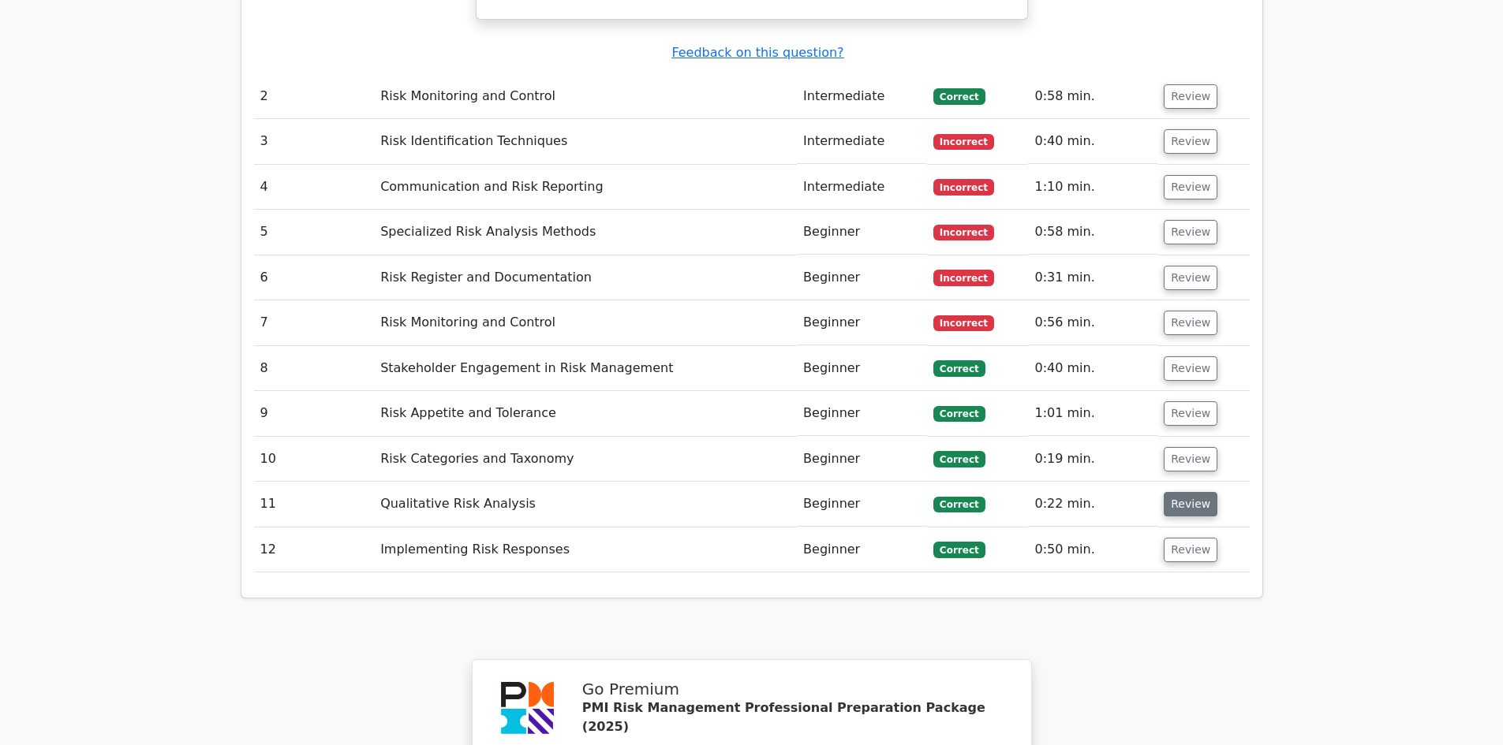
click at [1163, 492] on button "Review" at bounding box center [1190, 504] width 54 height 24
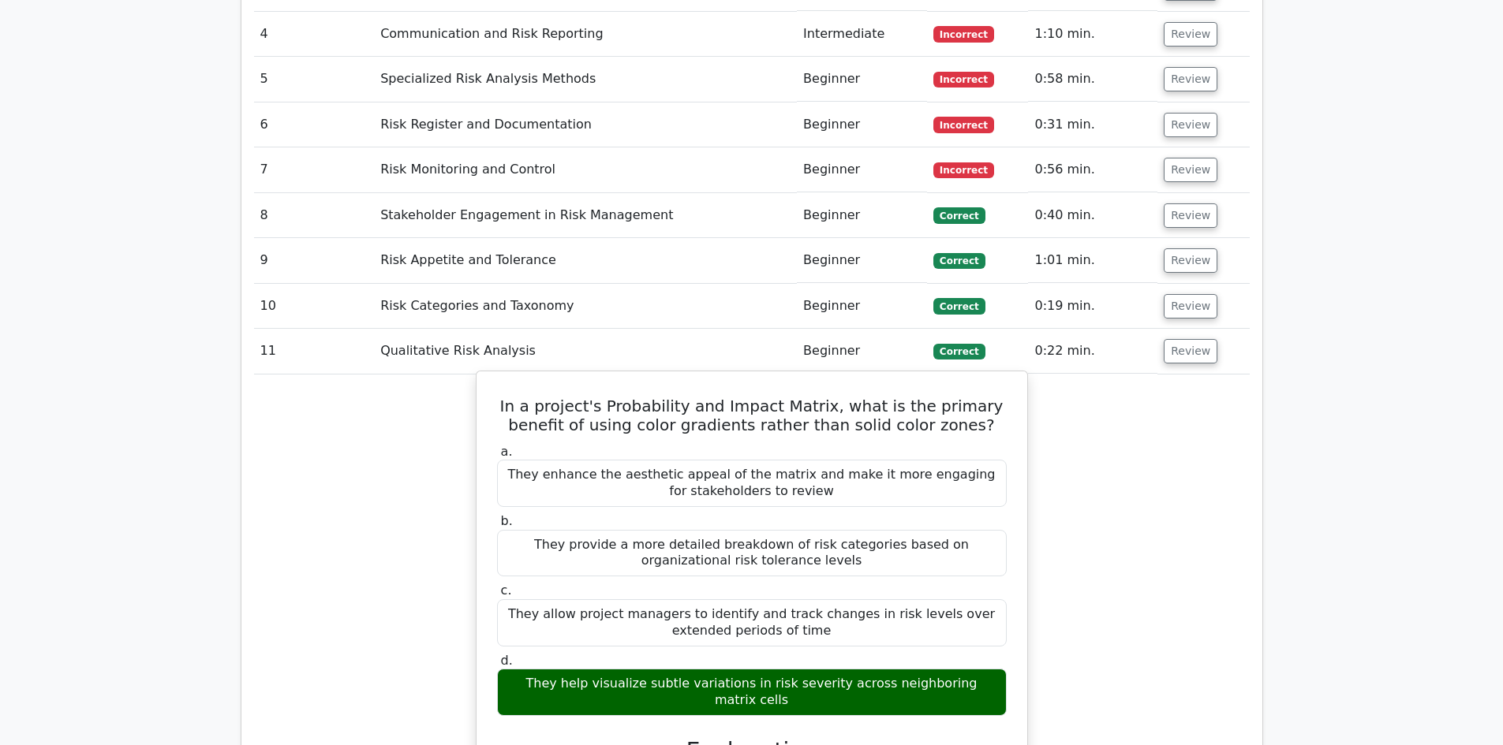
scroll to position [2524, 0]
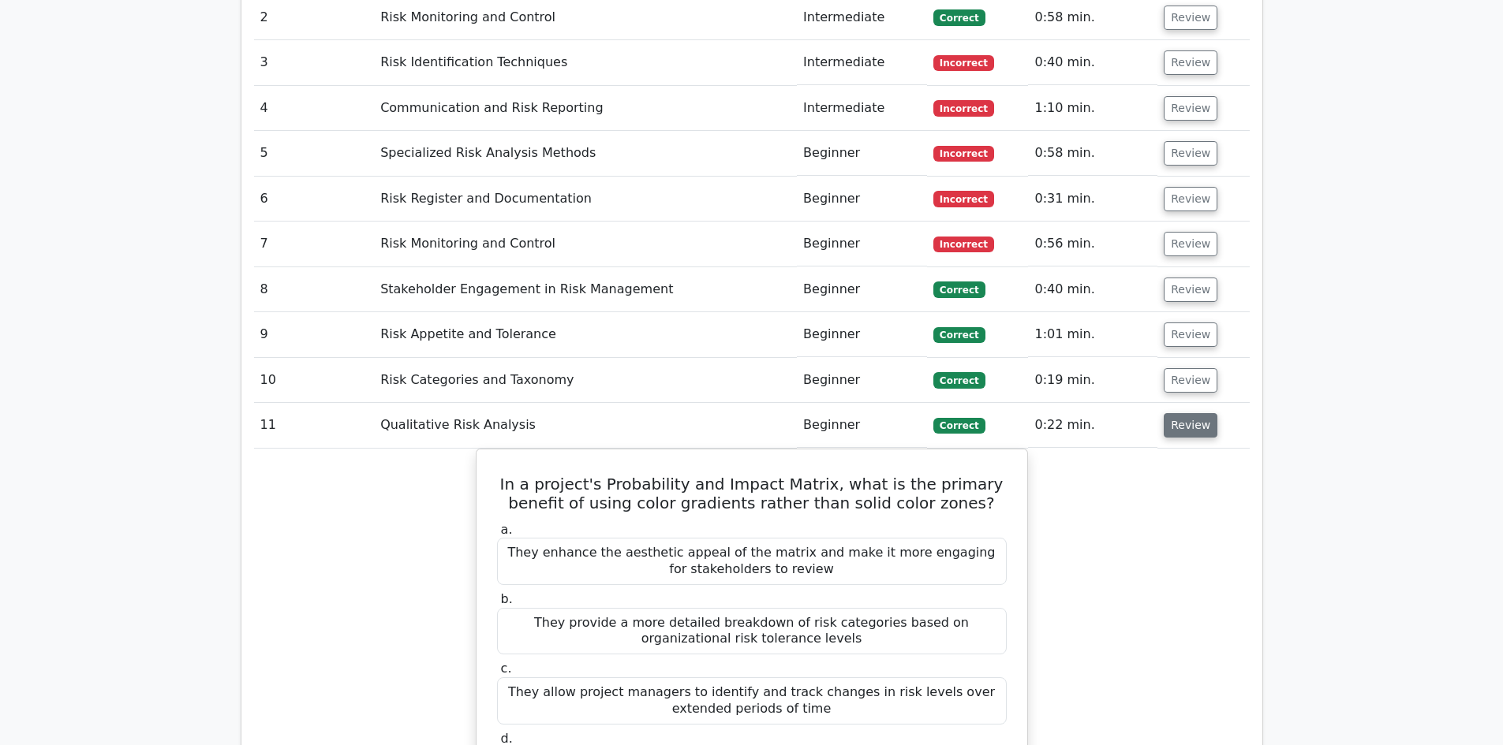
click at [1194, 413] on button "Review" at bounding box center [1190, 425] width 54 height 24
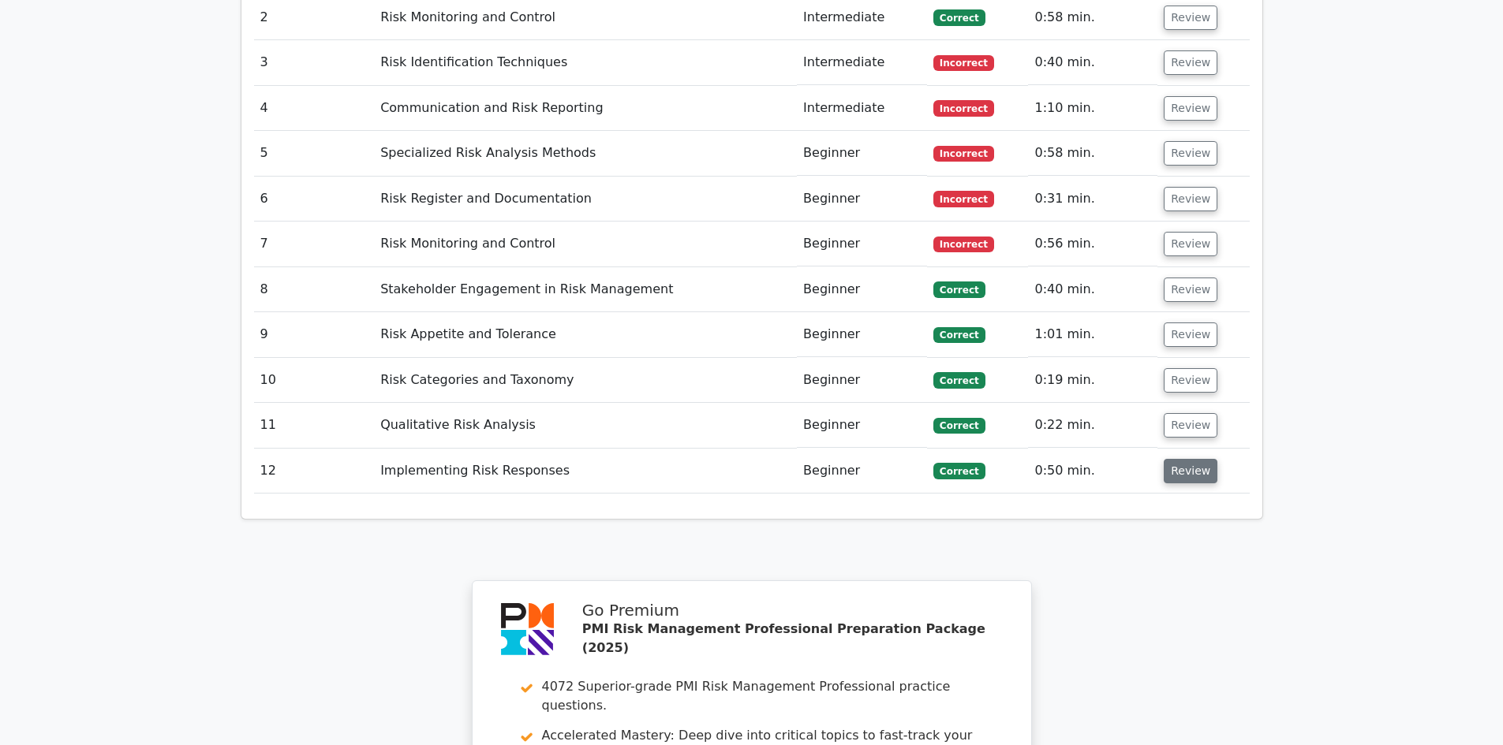
click at [1182, 459] on button "Review" at bounding box center [1190, 471] width 54 height 24
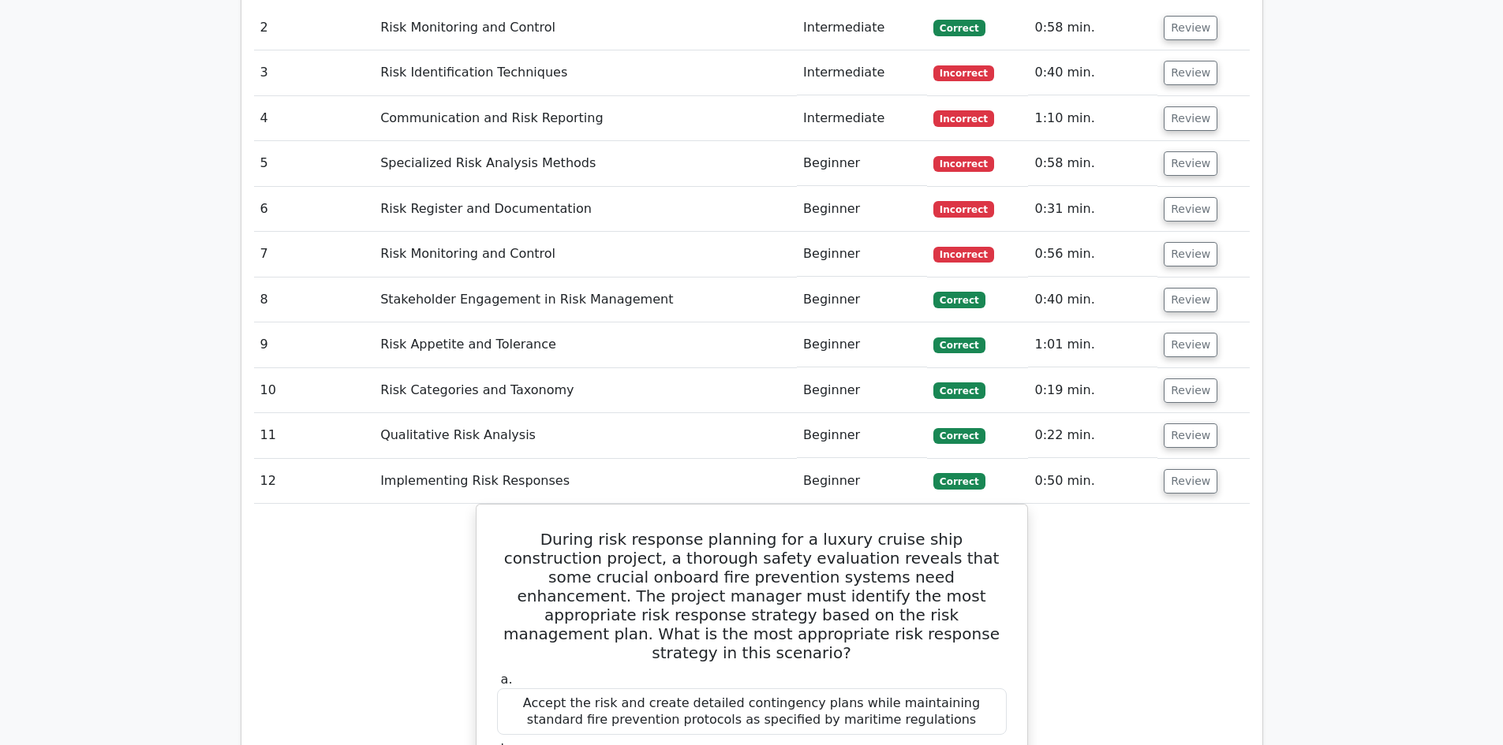
scroll to position [2445, 0]
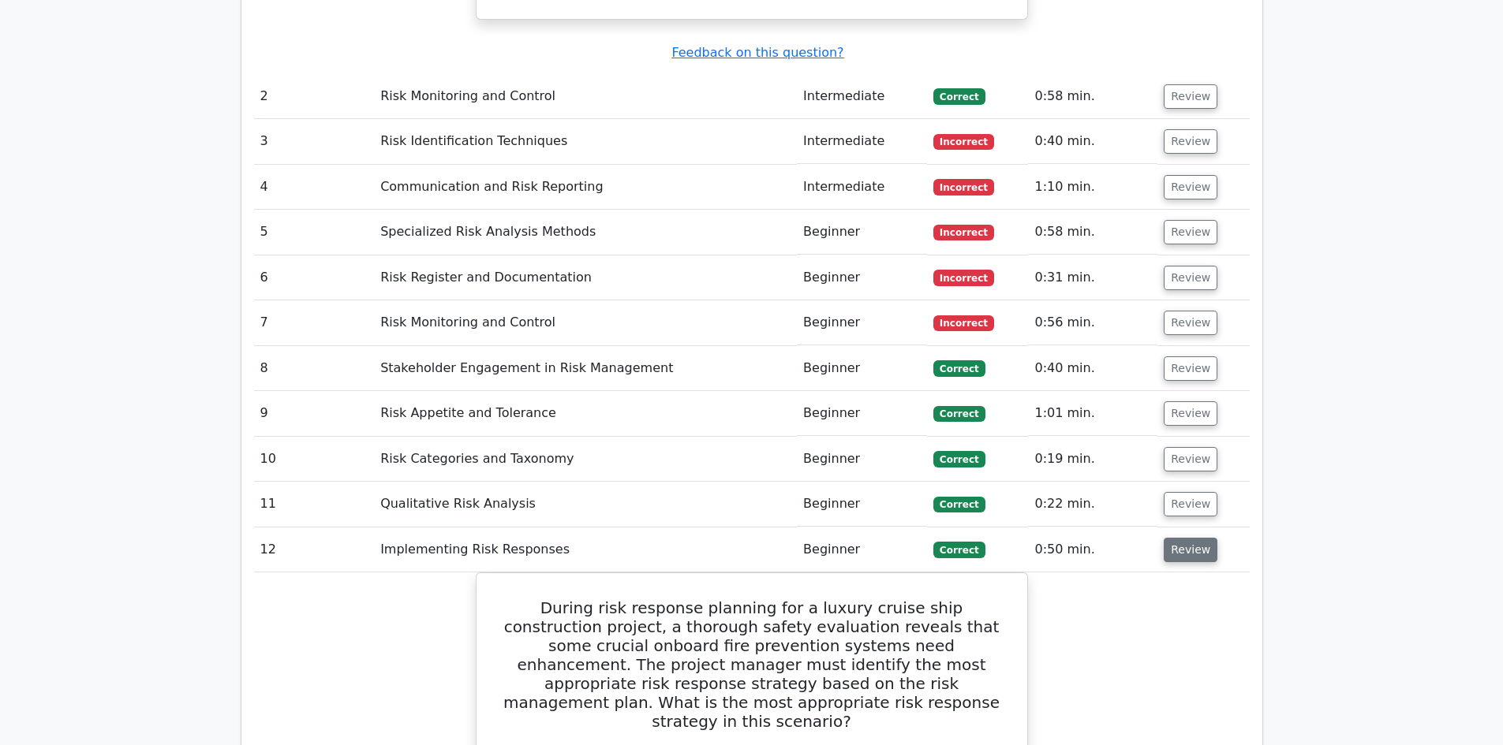
drag, startPoint x: 1153, startPoint y: 449, endPoint x: 1163, endPoint y: 453, distance: 10.3
click at [1158, 528] on tr "12 Implementing Risk Responses Beginner Correct 0:50 min. Review" at bounding box center [751, 550] width 995 height 45
click at [1171, 538] on button "Review" at bounding box center [1190, 550] width 54 height 24
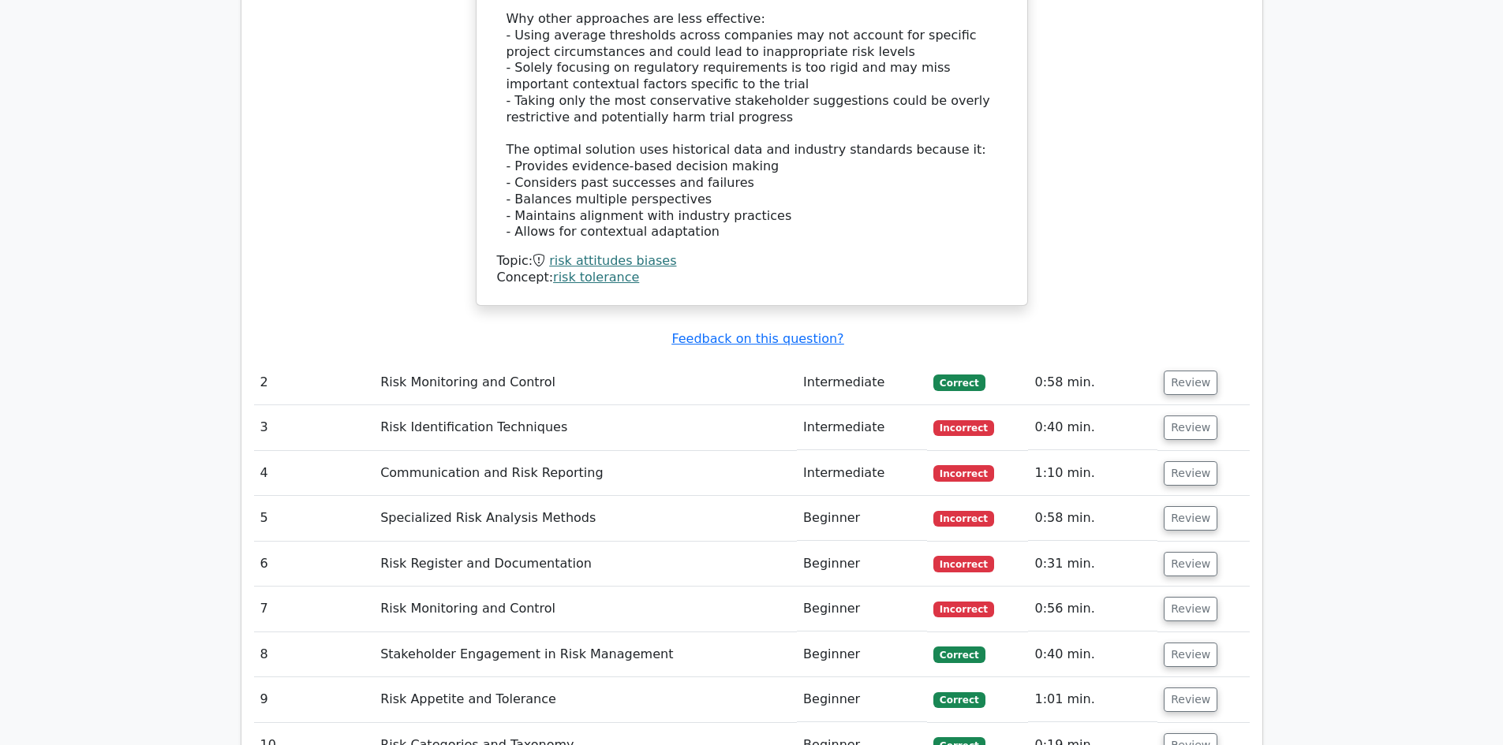
scroll to position [2130, 0]
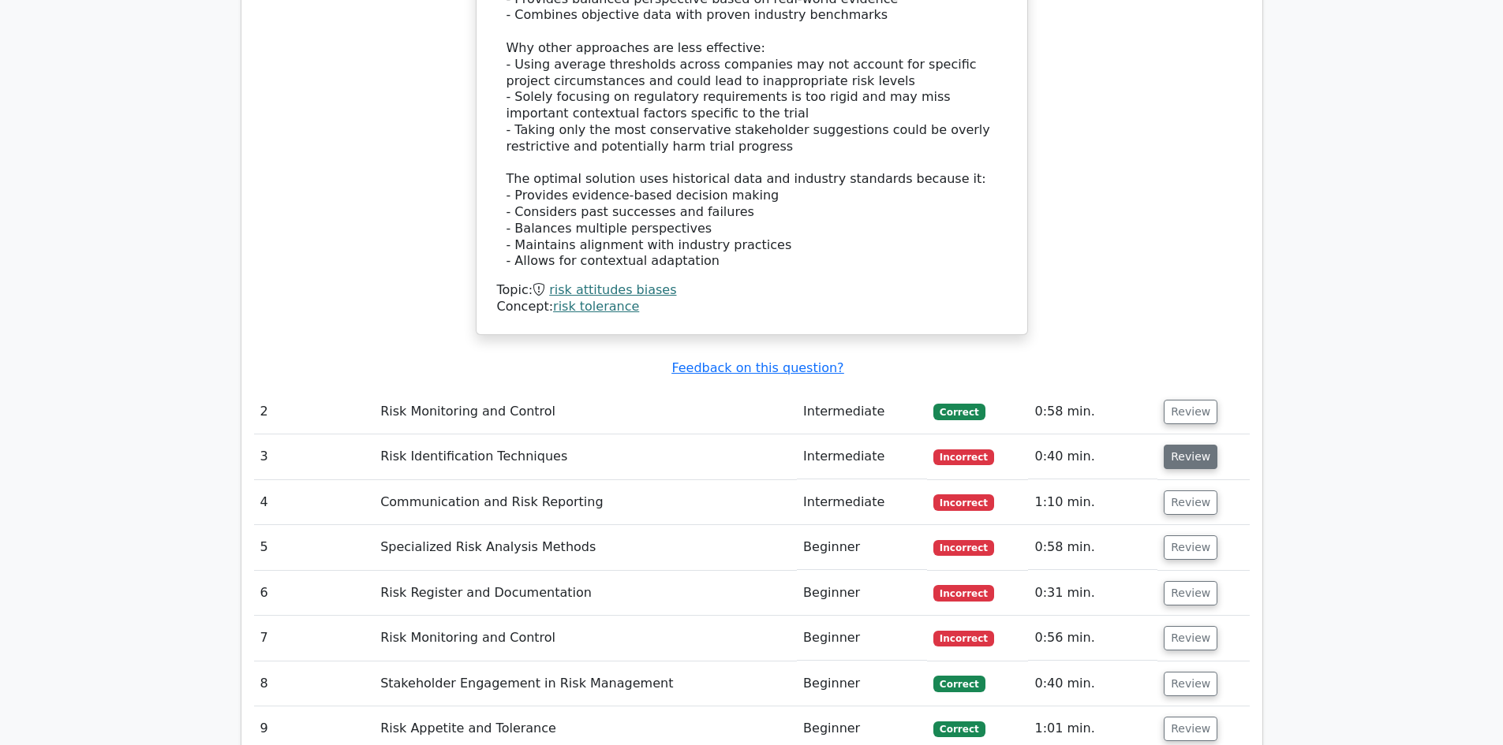
click at [1195, 445] on button "Review" at bounding box center [1190, 457] width 54 height 24
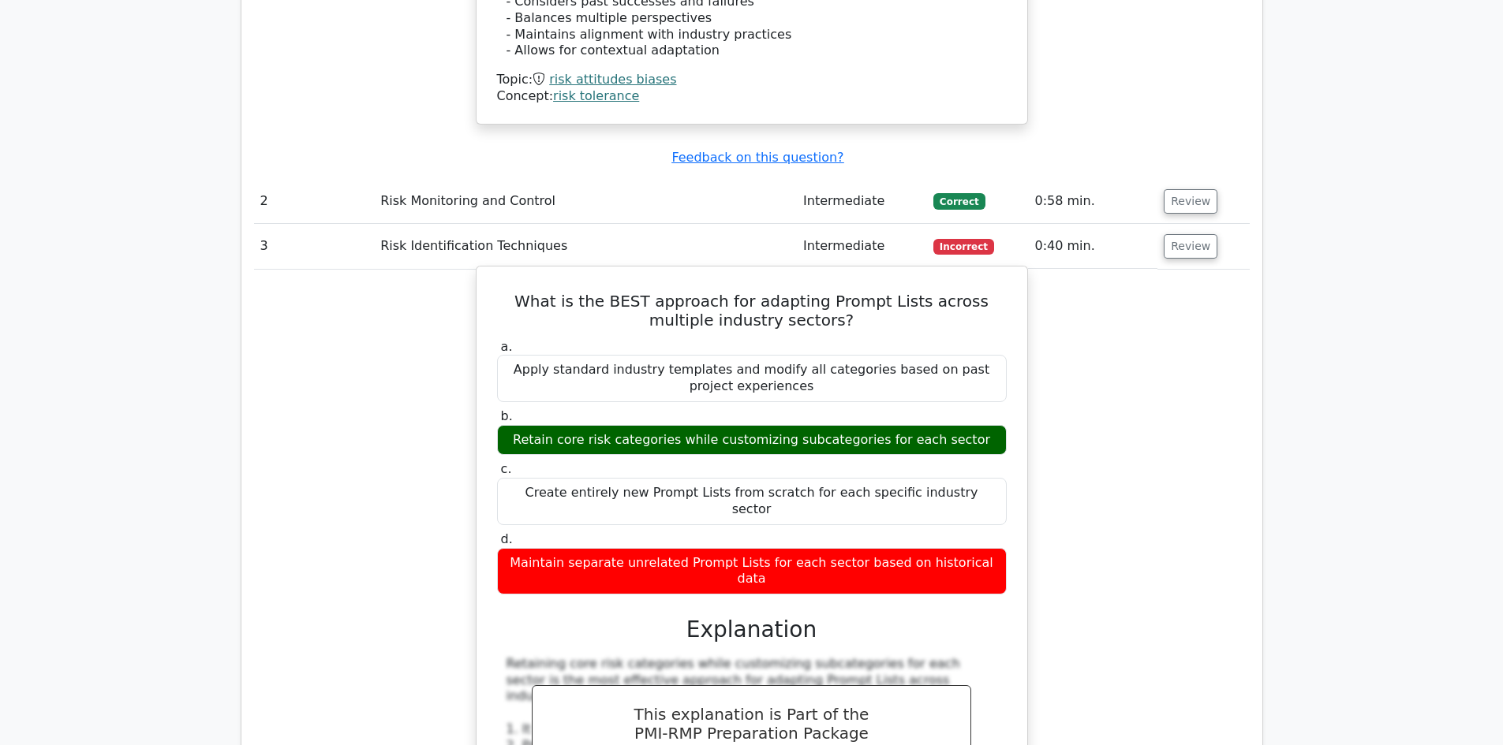
scroll to position [2366, 0]
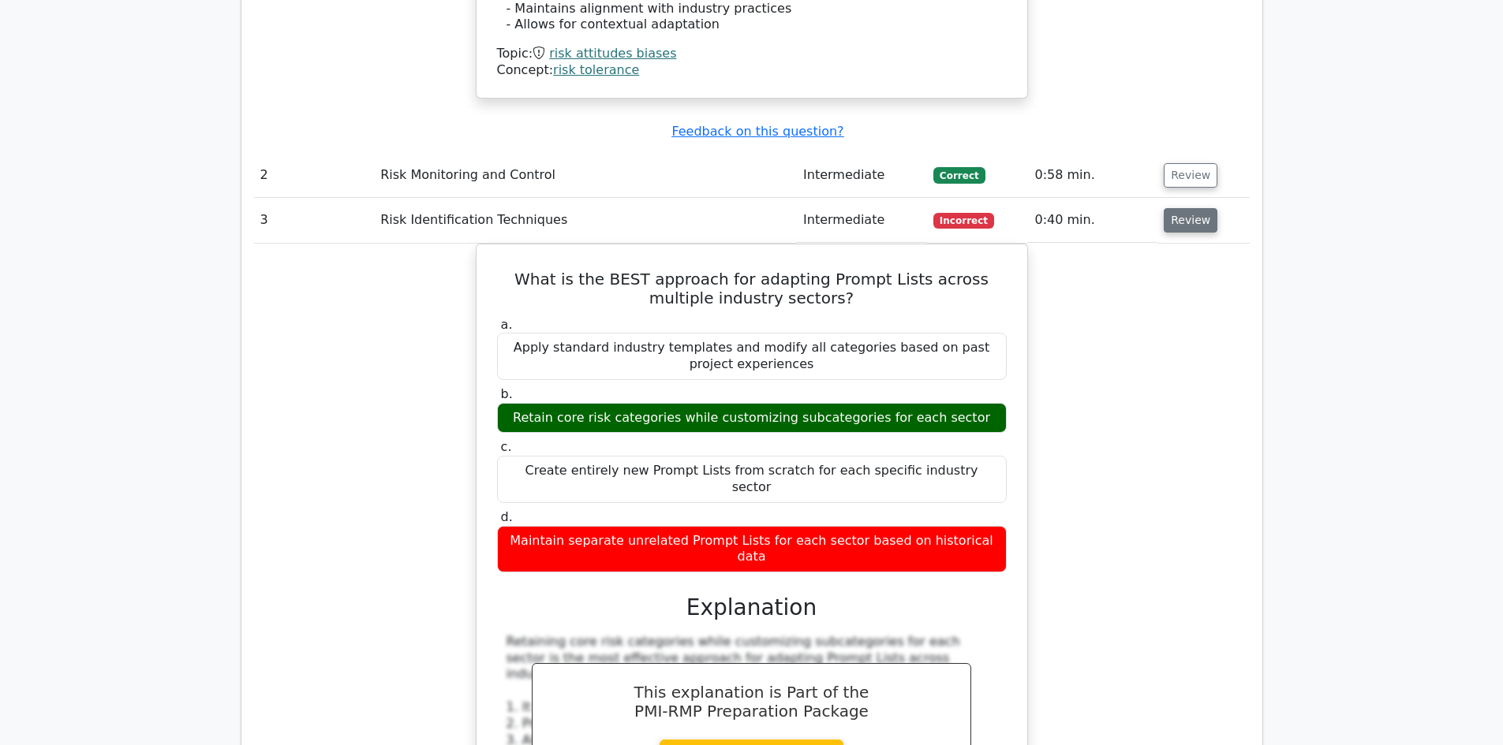
click at [1207, 208] on button "Review" at bounding box center [1190, 220] width 54 height 24
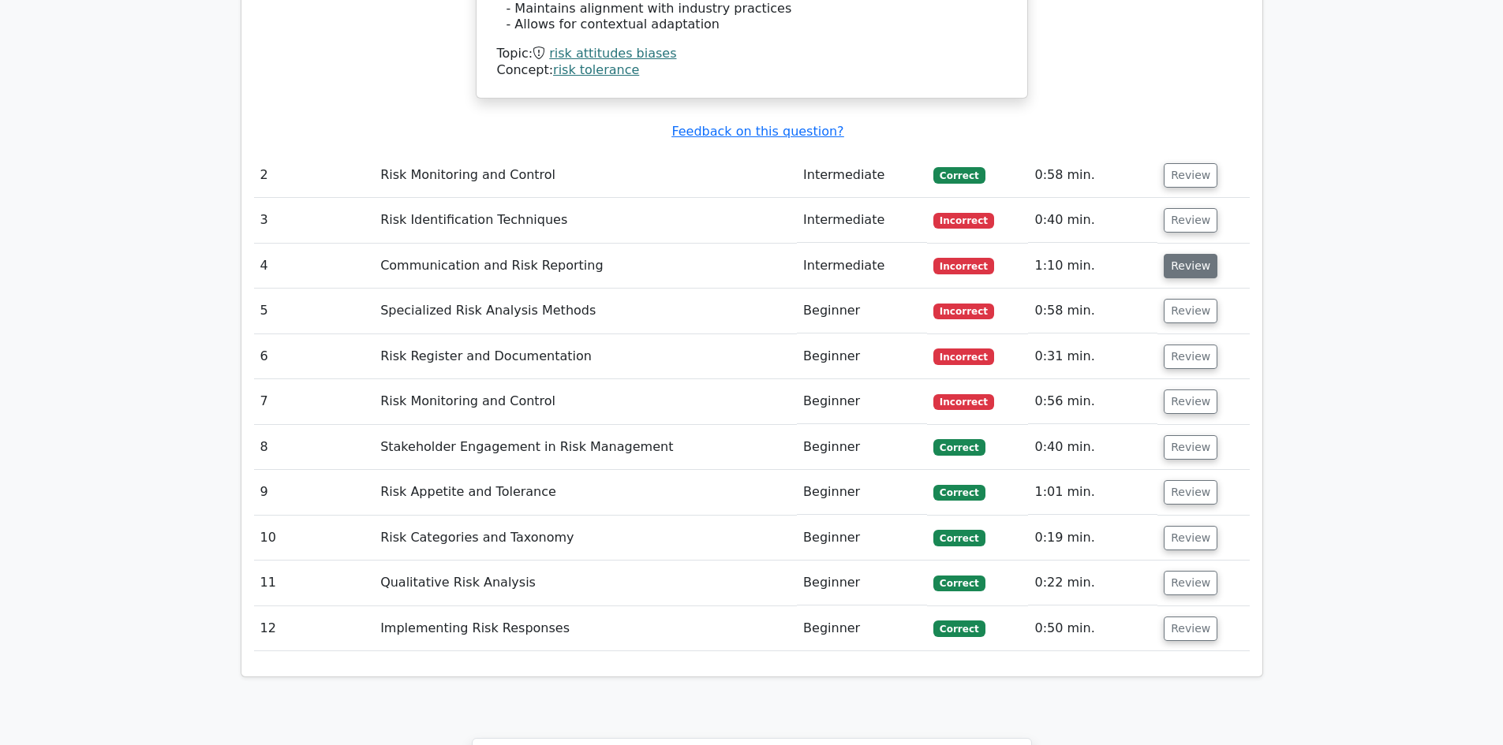
click at [1173, 254] on button "Review" at bounding box center [1190, 266] width 54 height 24
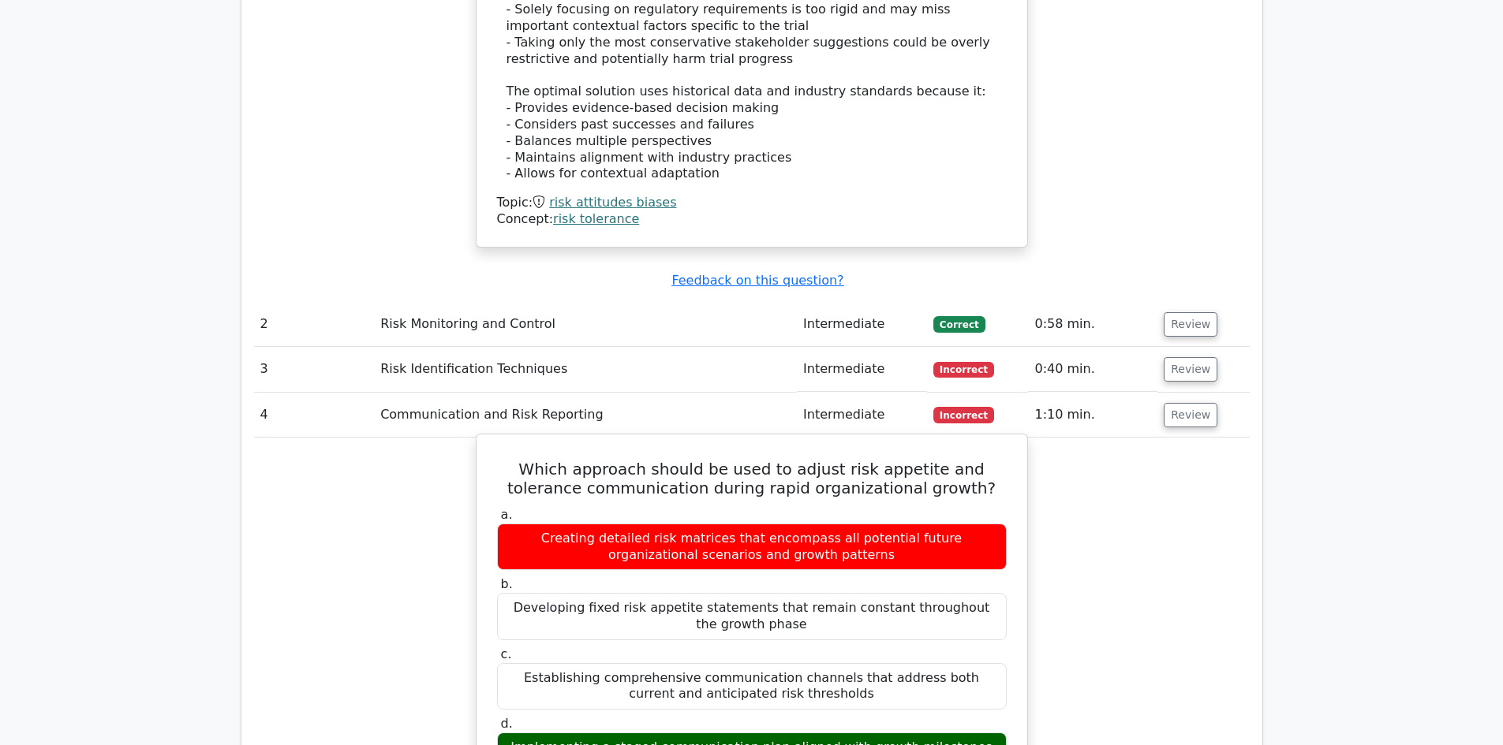
scroll to position [2208, 0]
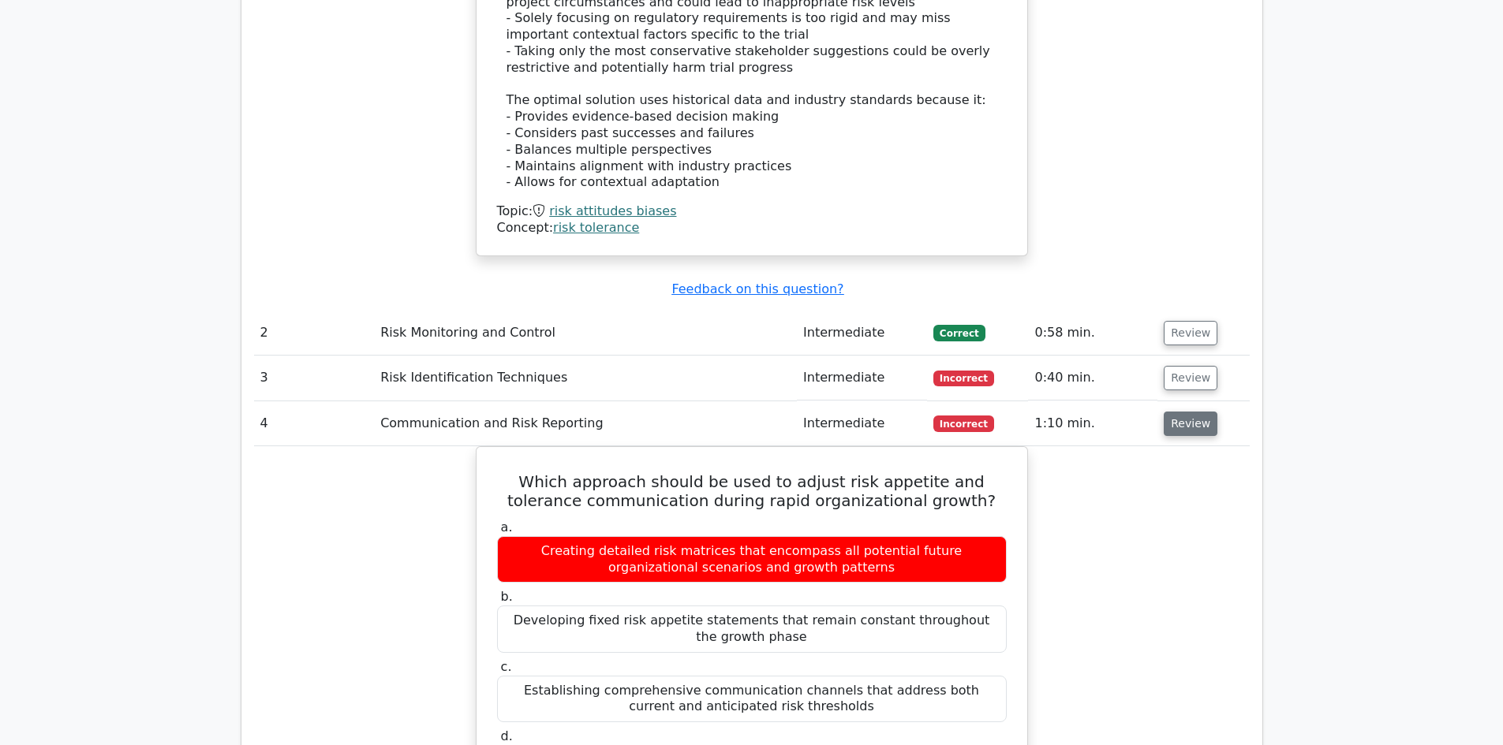
click at [1173, 412] on button "Review" at bounding box center [1190, 424] width 54 height 24
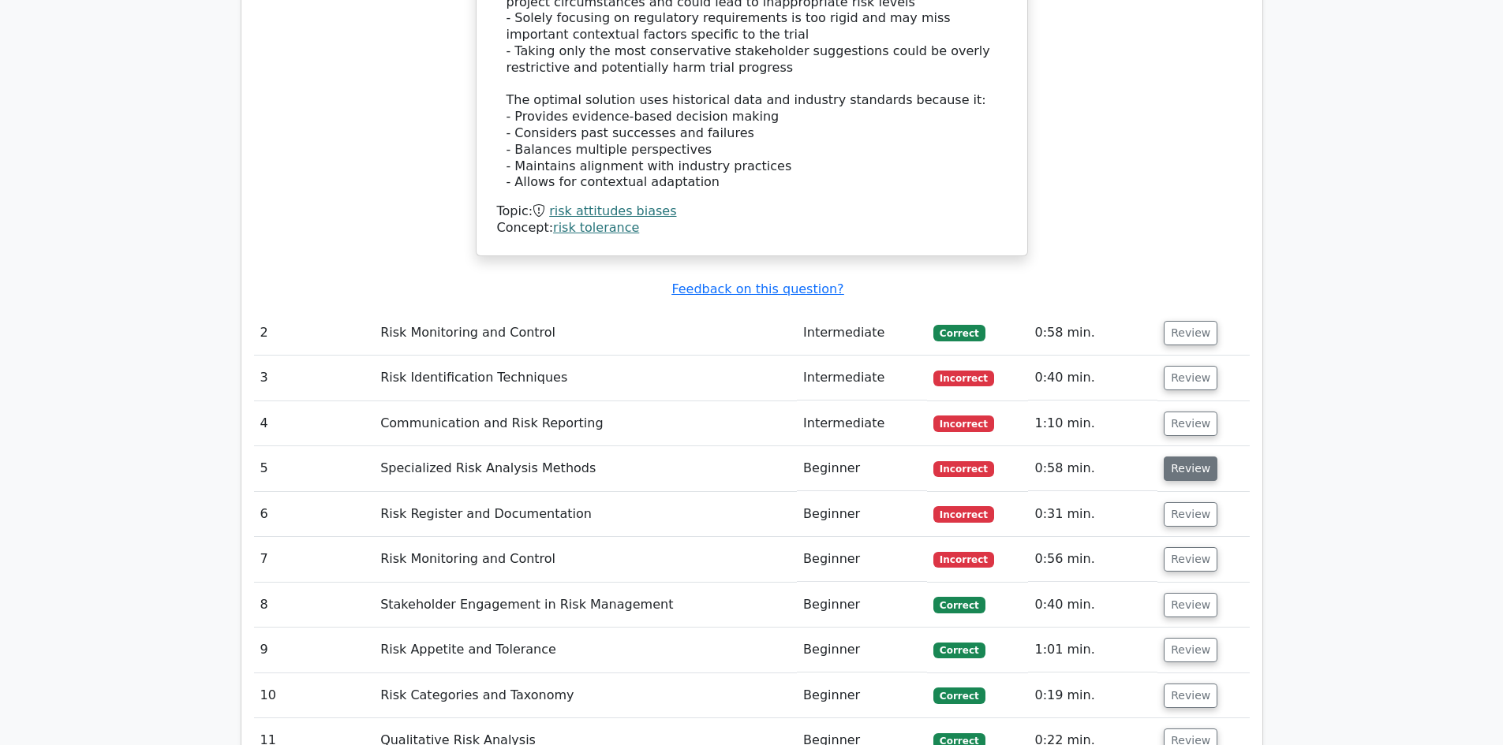
click at [1177, 457] on button "Review" at bounding box center [1190, 469] width 54 height 24
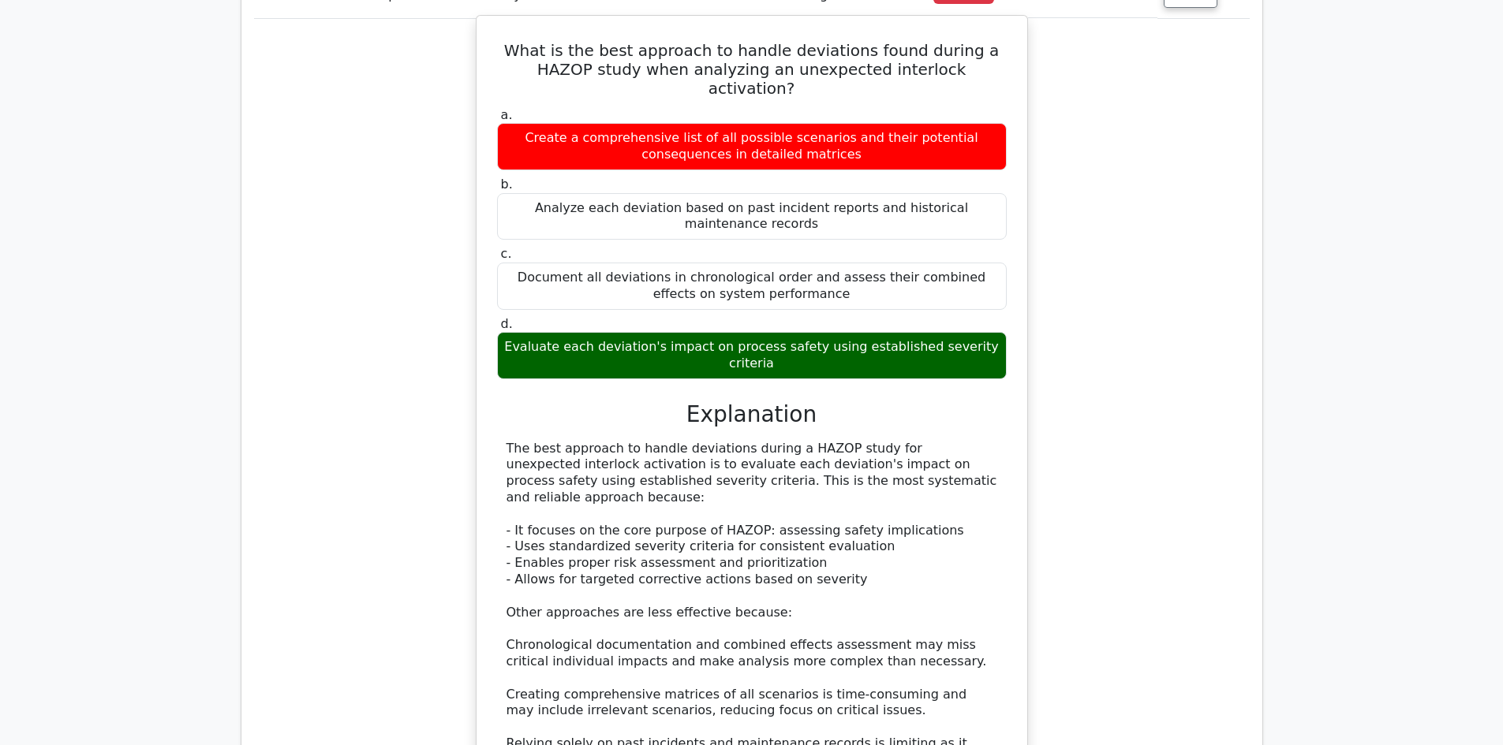
scroll to position [2603, 0]
